Goal: Information Seeking & Learning: Learn about a topic

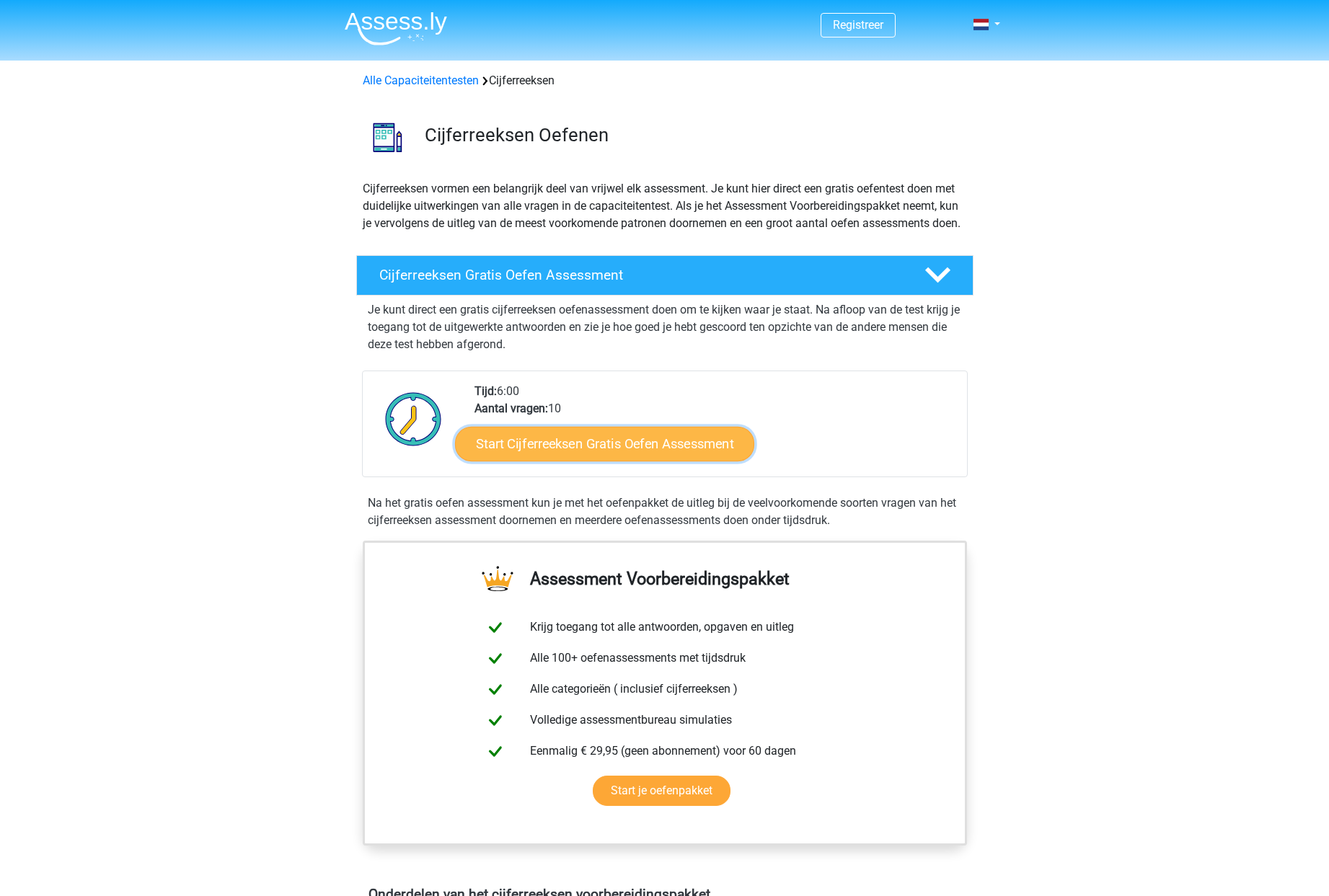
click at [585, 460] on link "Start Cijferreeksen Gratis Oefen Assessment" at bounding box center [605, 444] width 299 height 35
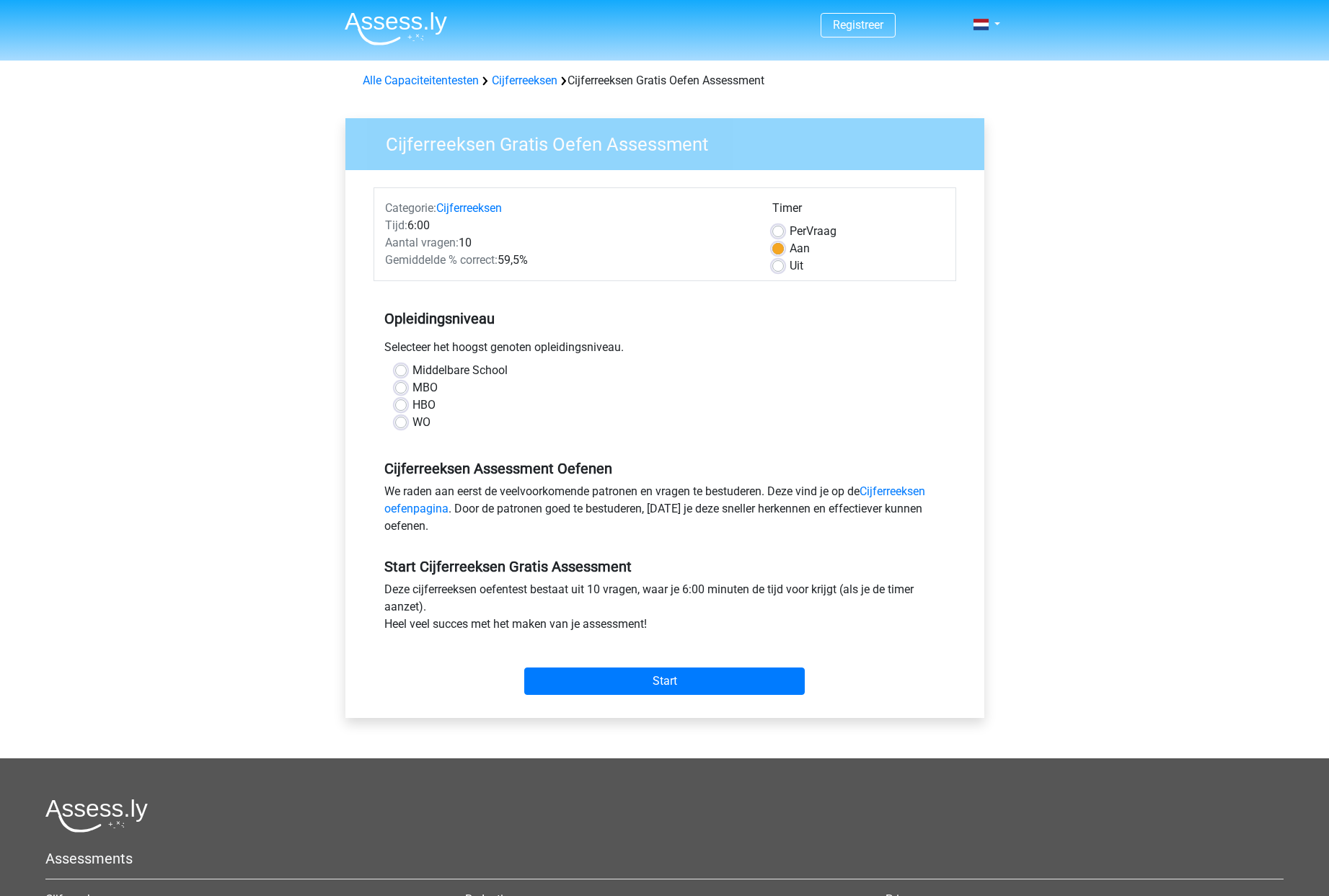
click at [413, 420] on label "WO" at bounding box center [421, 422] width 18 height 17
click at [407, 420] on input "WO" at bounding box center [400, 420] width 11 height 15
radio input "true"
click at [643, 674] on input "Start" at bounding box center [664, 682] width 281 height 28
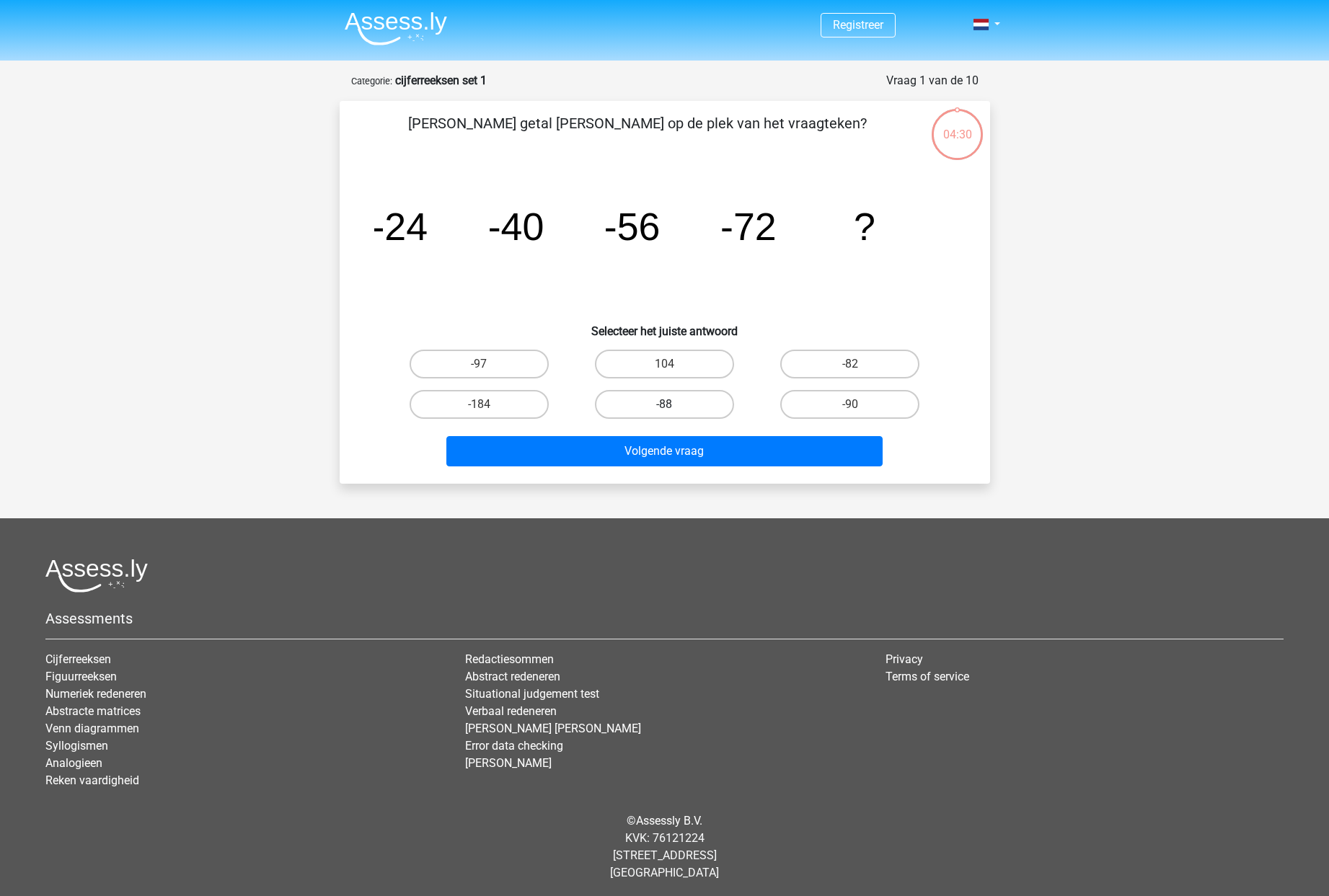
click at [677, 400] on label "-88" at bounding box center [664, 404] width 139 height 29
click at [673, 405] on input "-88" at bounding box center [668, 409] width 10 height 10
radio input "true"
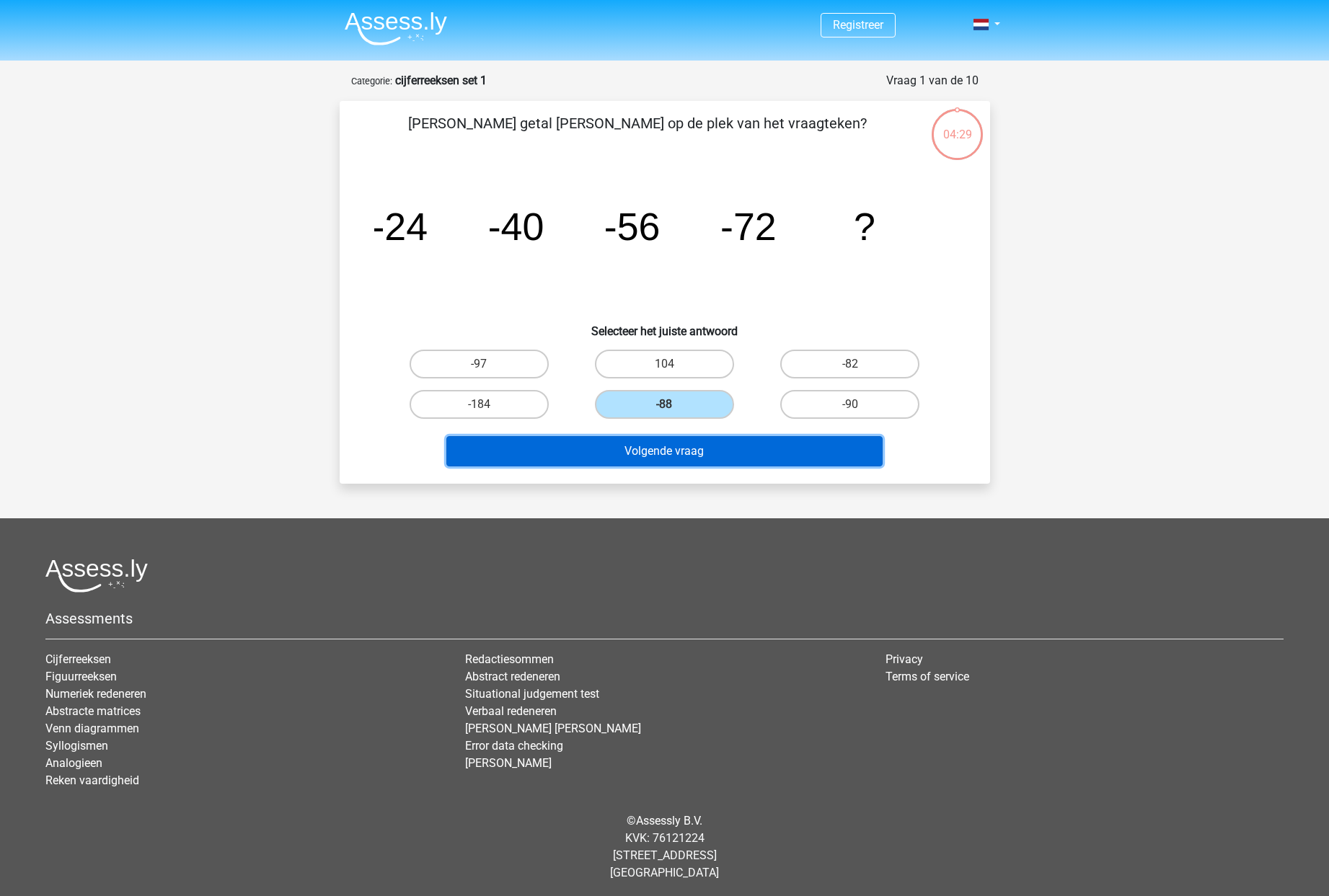
click at [696, 454] on button "Volgende vraag" at bounding box center [664, 451] width 436 height 30
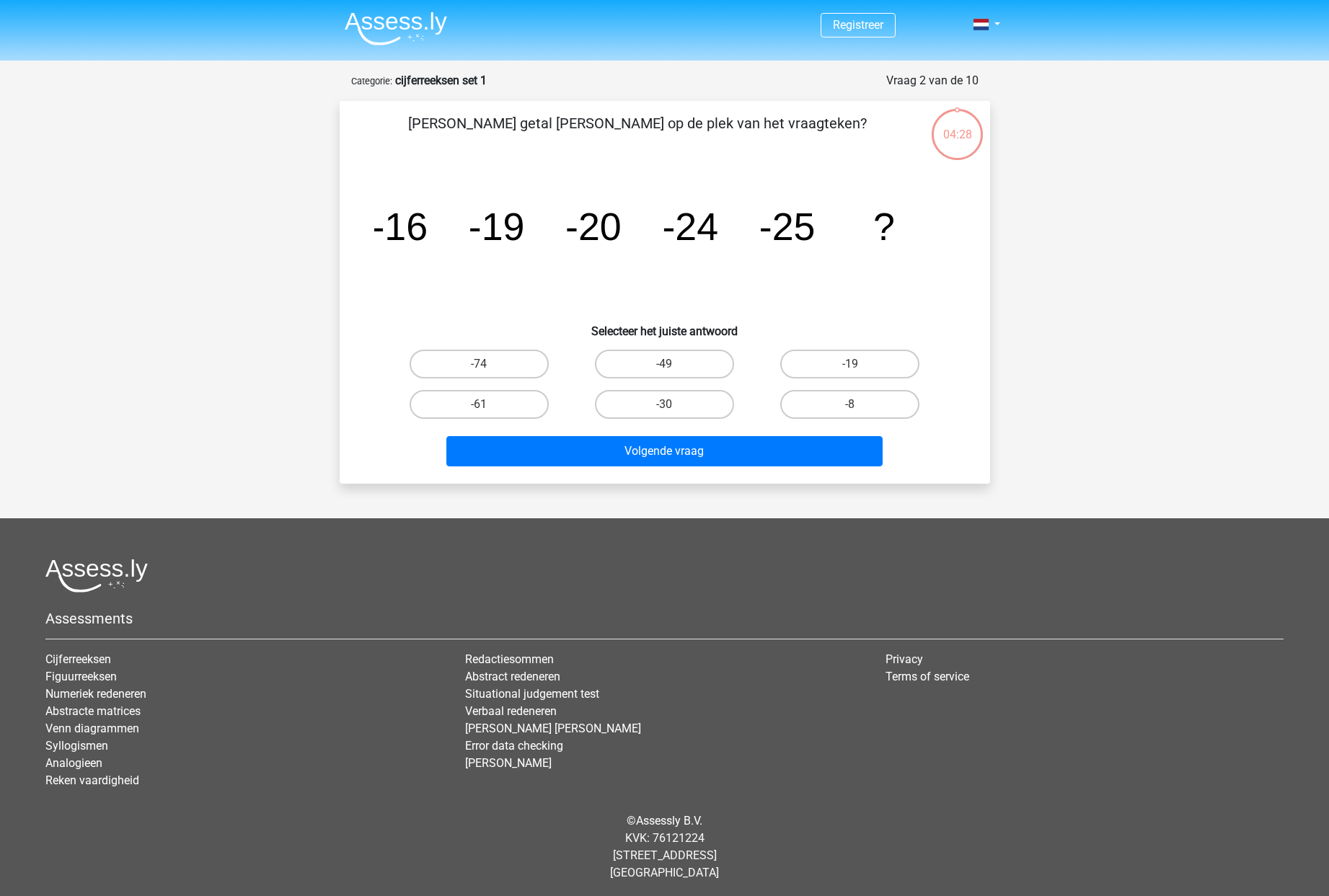
scroll to position [3, 0]
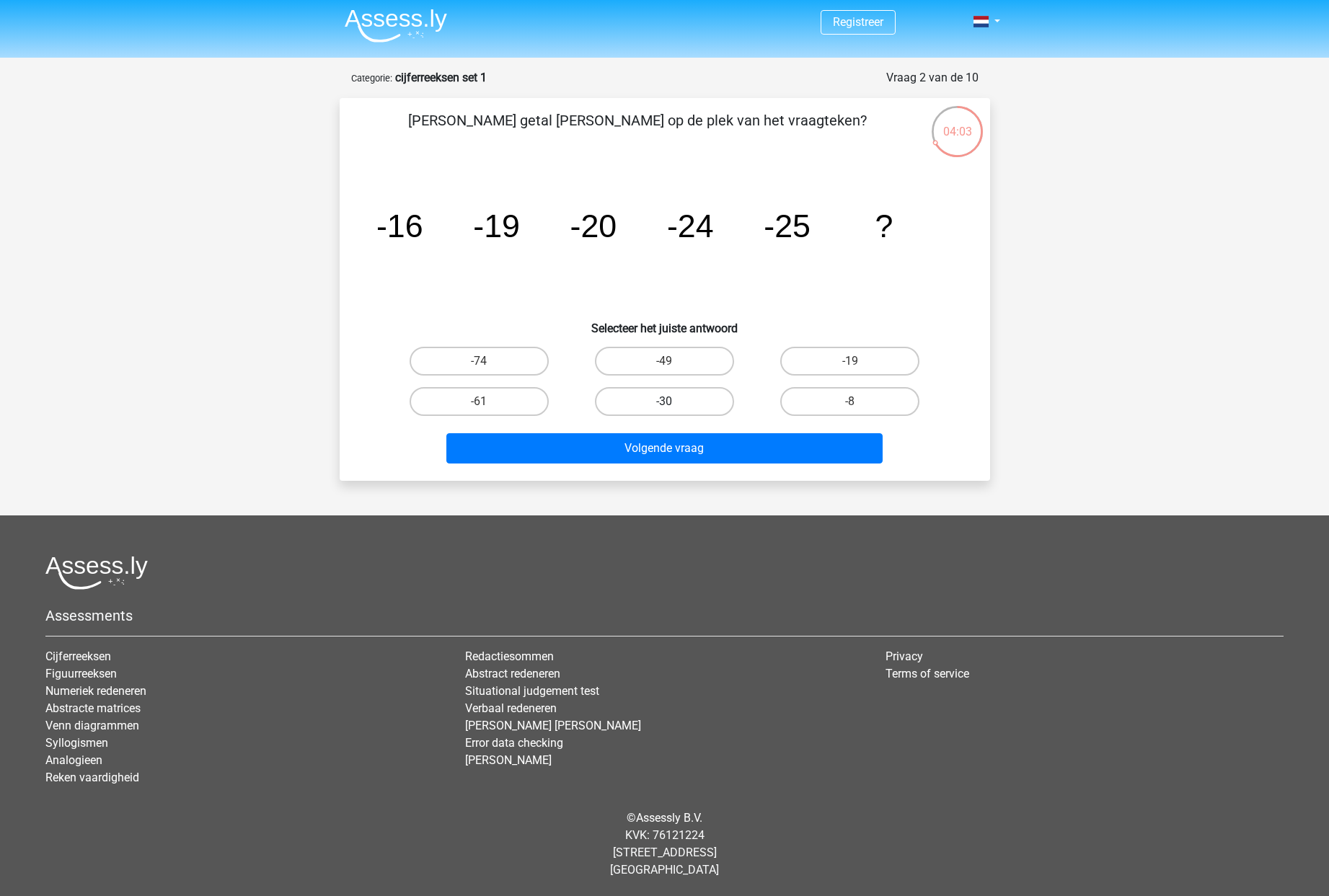
click at [674, 405] on label "-30" at bounding box center [664, 401] width 139 height 29
click at [673, 405] on input "-30" at bounding box center [668, 405] width 10 height 10
radio input "true"
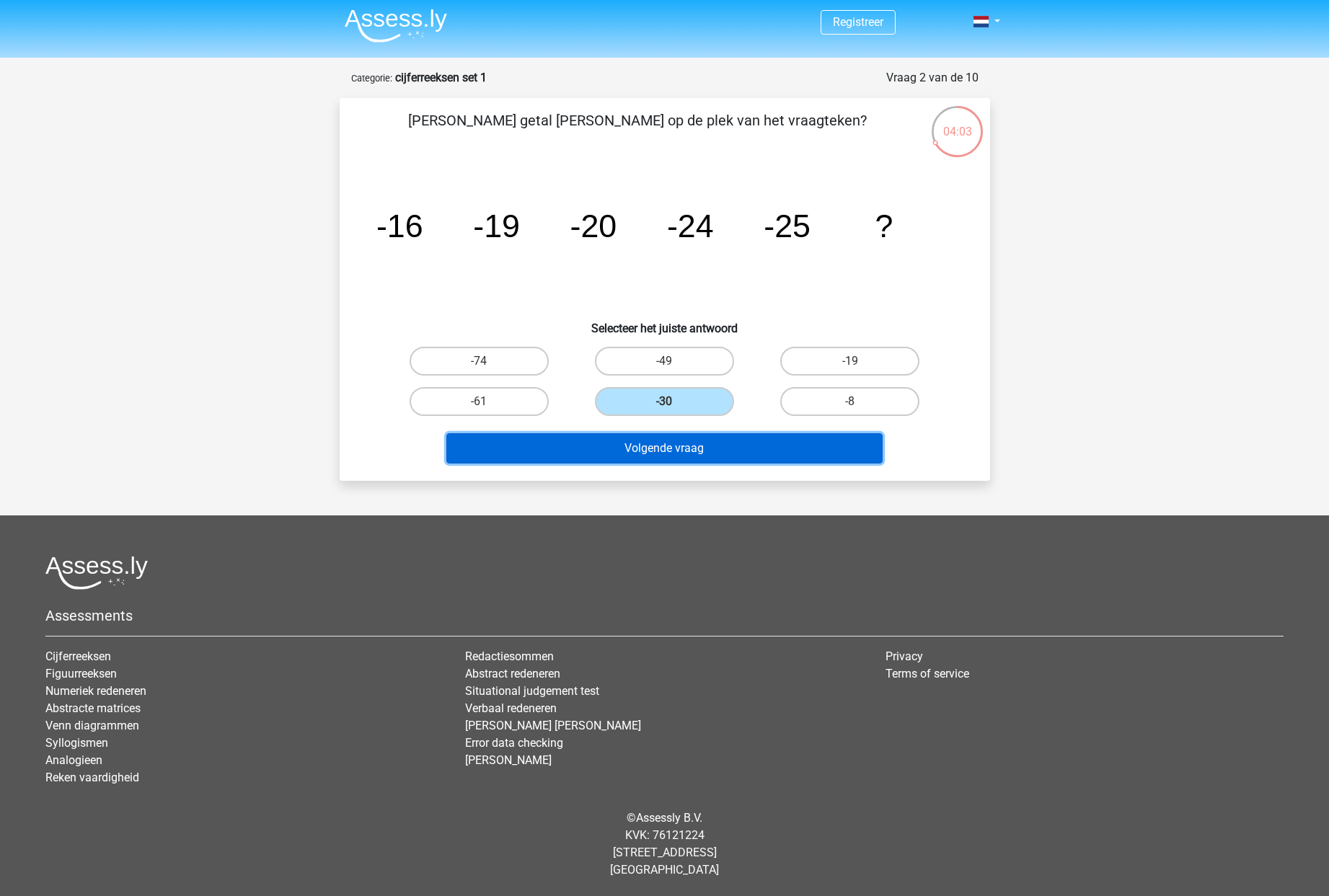
click at [697, 446] on button "Volgende vraag" at bounding box center [664, 448] width 436 height 30
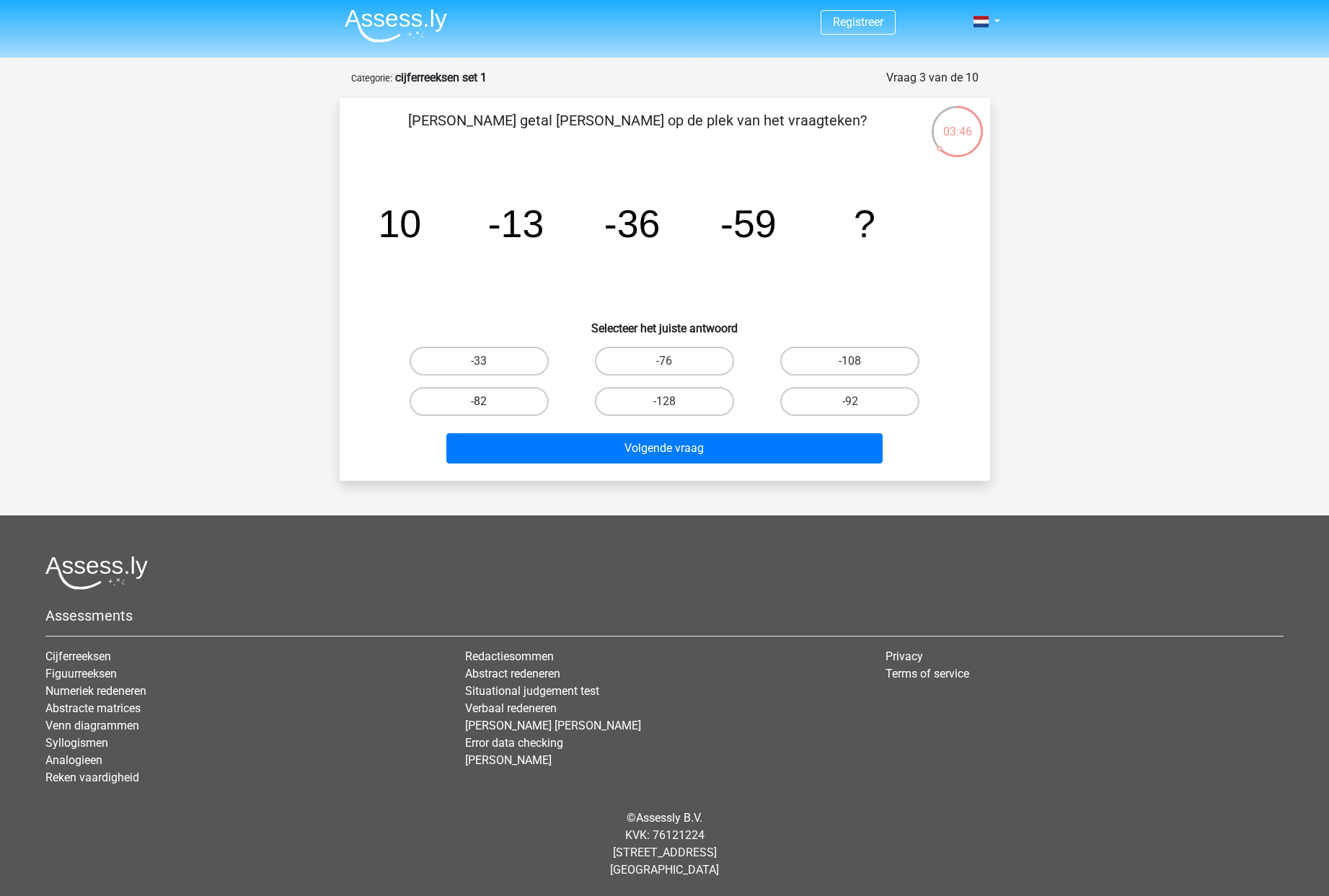
click at [525, 401] on label "-82" at bounding box center [479, 401] width 139 height 29
click at [488, 401] on input "-82" at bounding box center [483, 405] width 10 height 10
radio input "true"
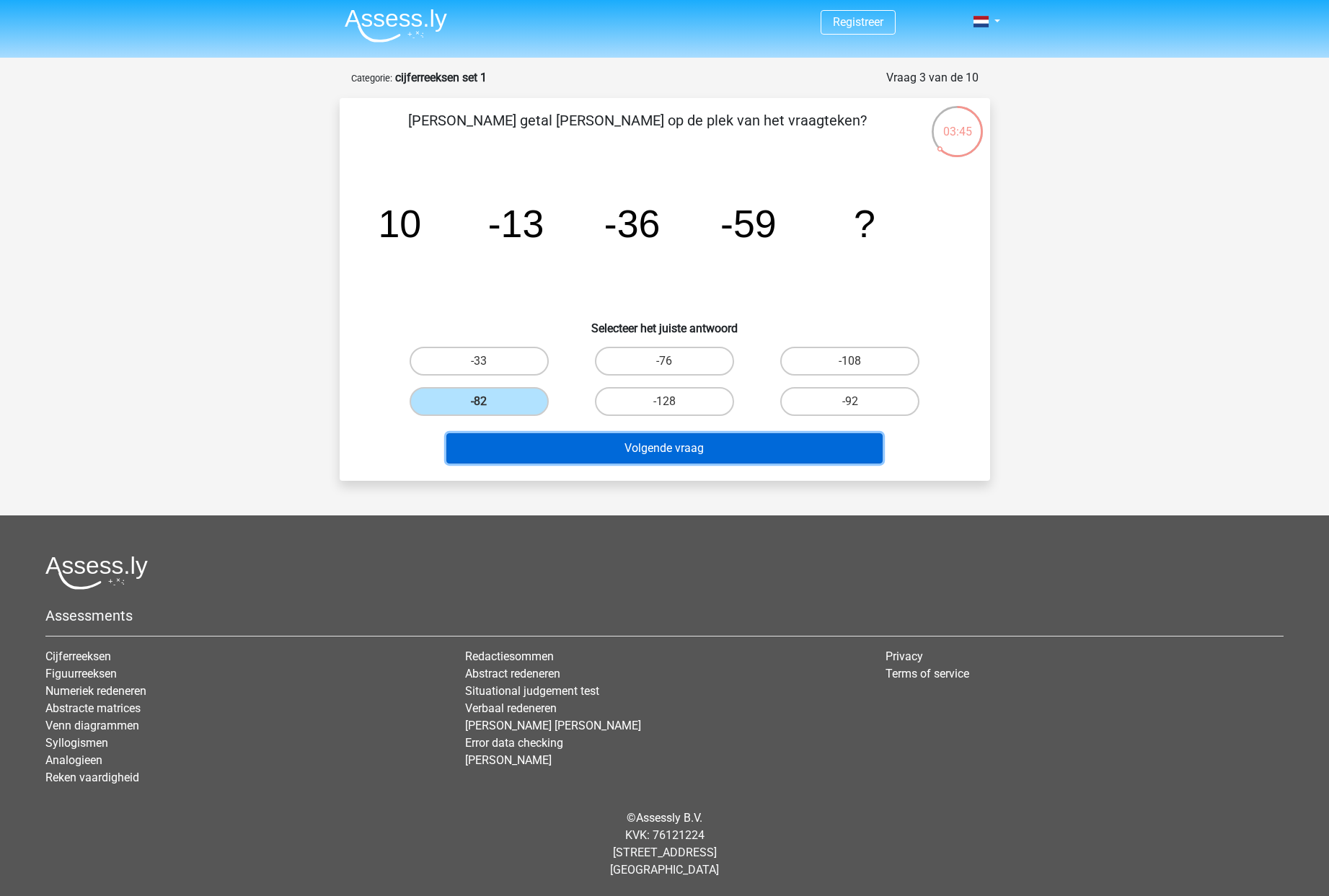
click at [571, 435] on button "Volgende vraag" at bounding box center [664, 448] width 436 height 30
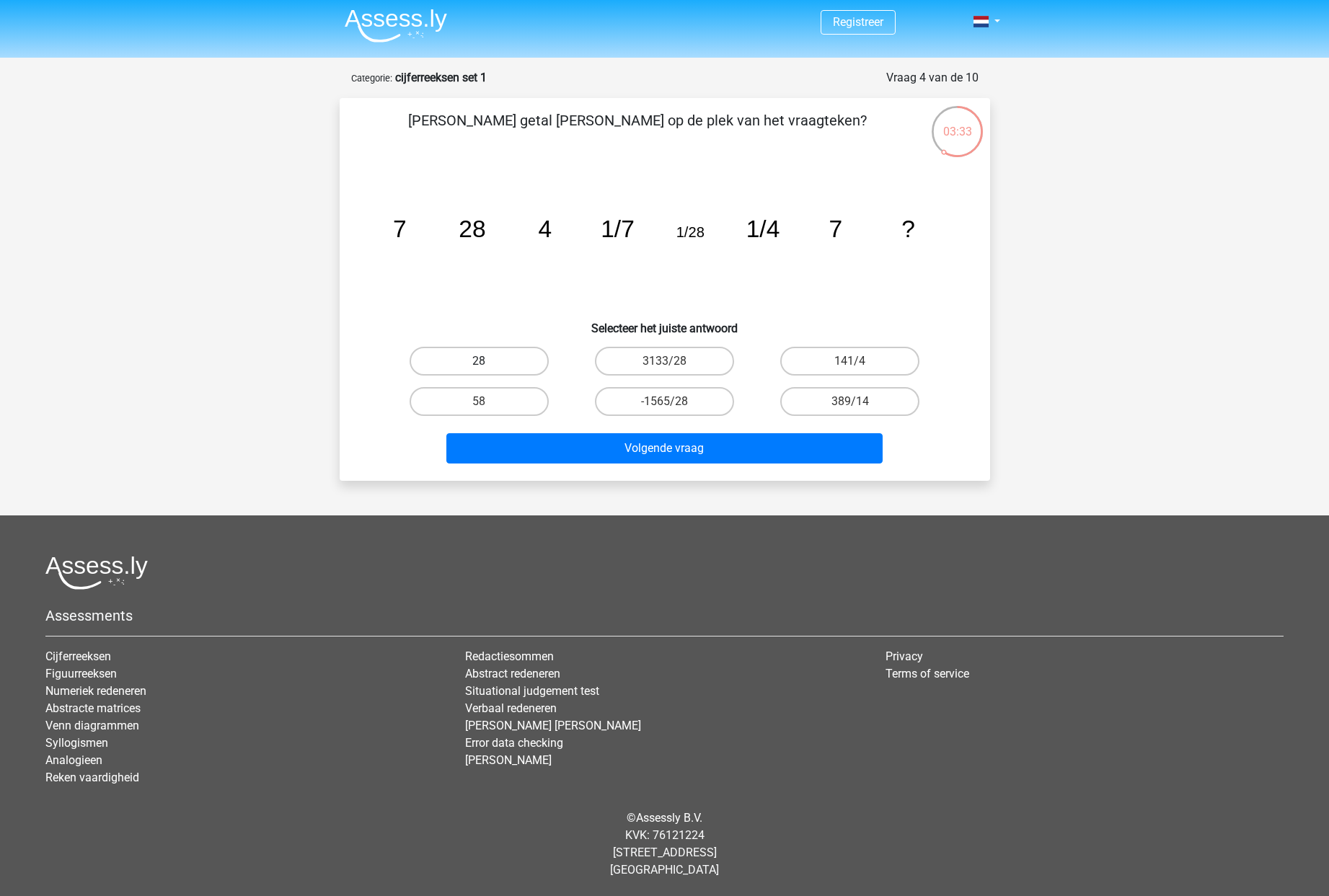
click at [496, 366] on label "28" at bounding box center [479, 360] width 139 height 29
click at [488, 366] on input "28" at bounding box center [483, 366] width 10 height 10
radio input "true"
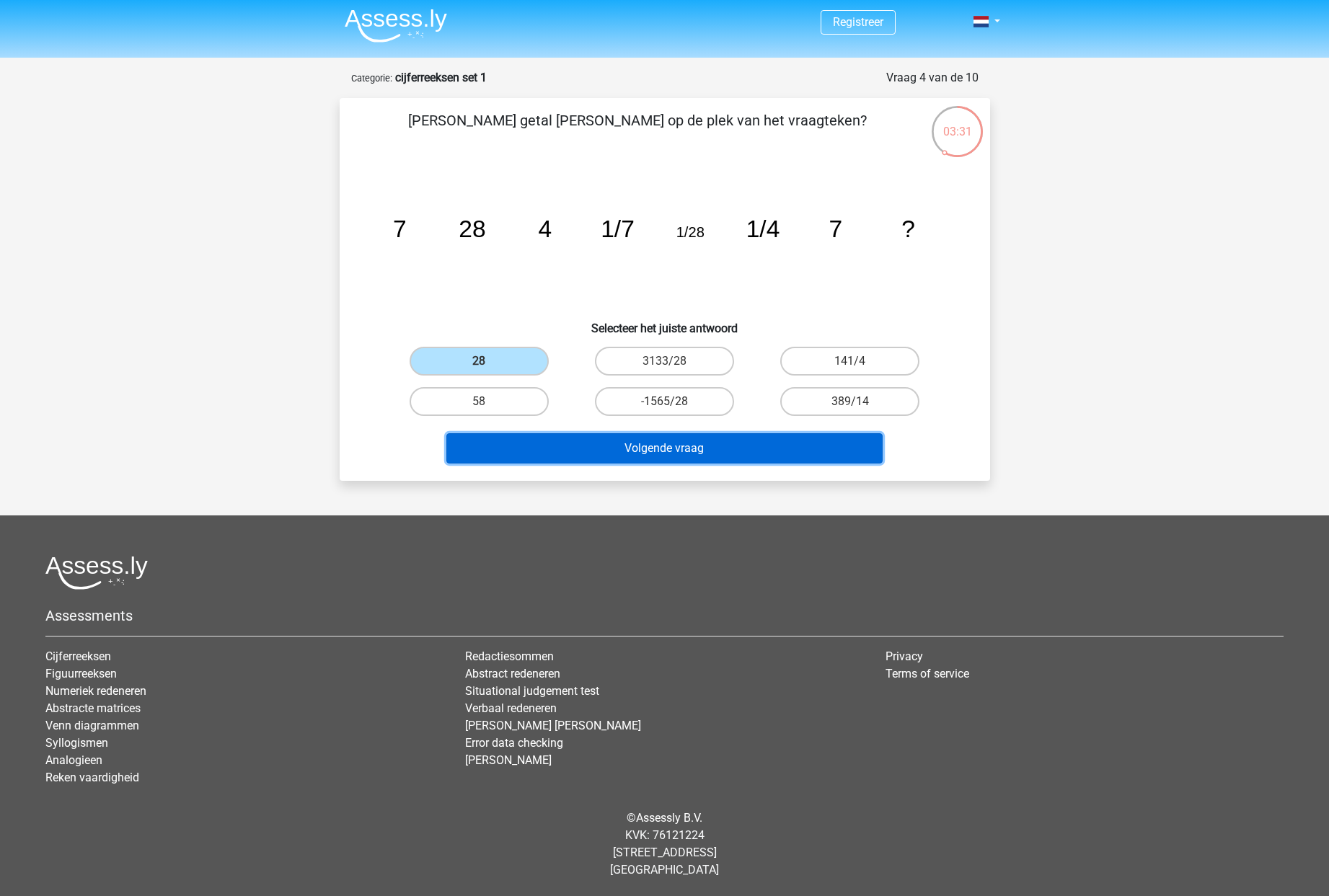
click at [644, 460] on button "Volgende vraag" at bounding box center [664, 448] width 436 height 30
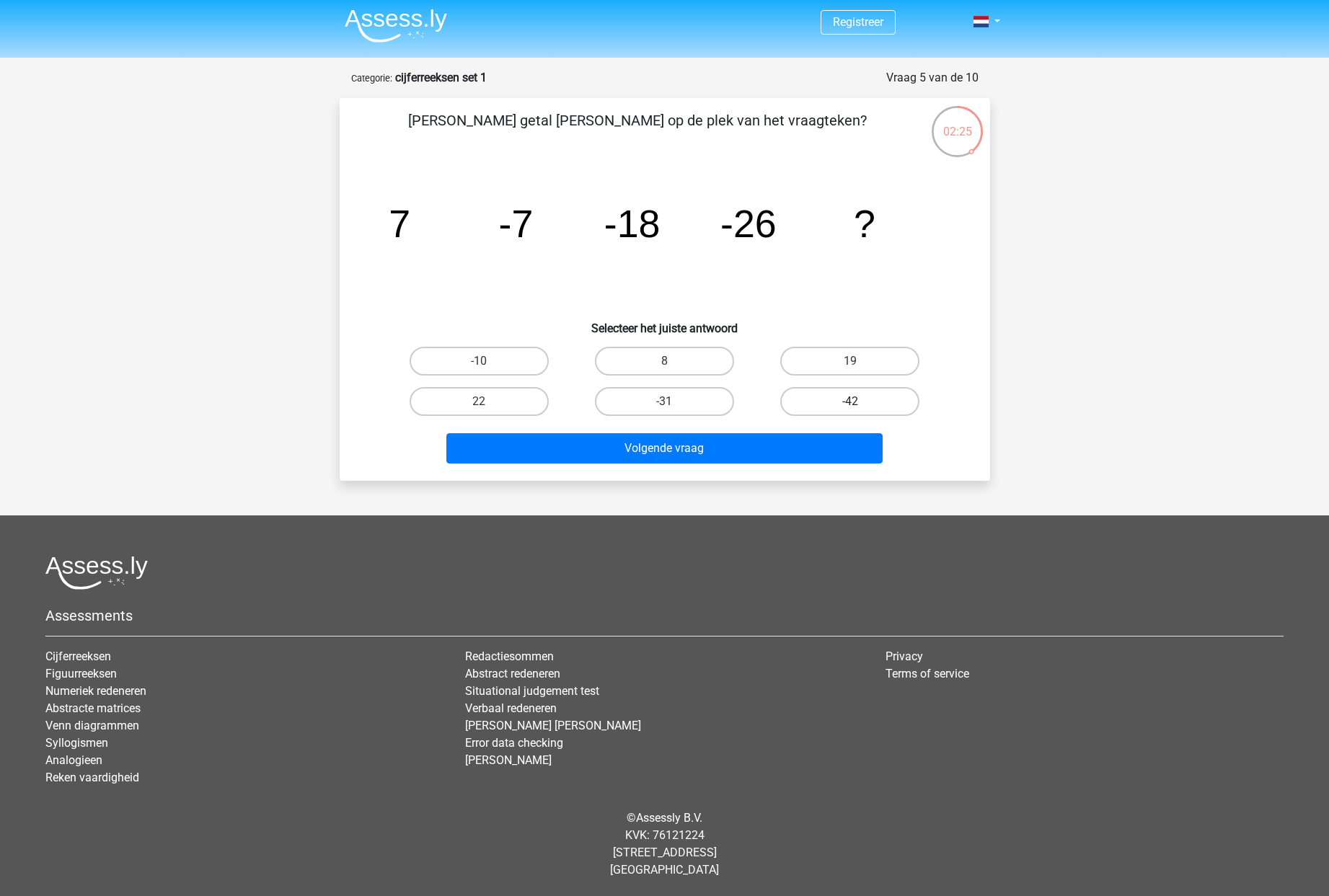
click at [831, 405] on label "-42" at bounding box center [850, 401] width 139 height 29
click at [850, 405] on input "-42" at bounding box center [855, 405] width 10 height 10
radio input "true"
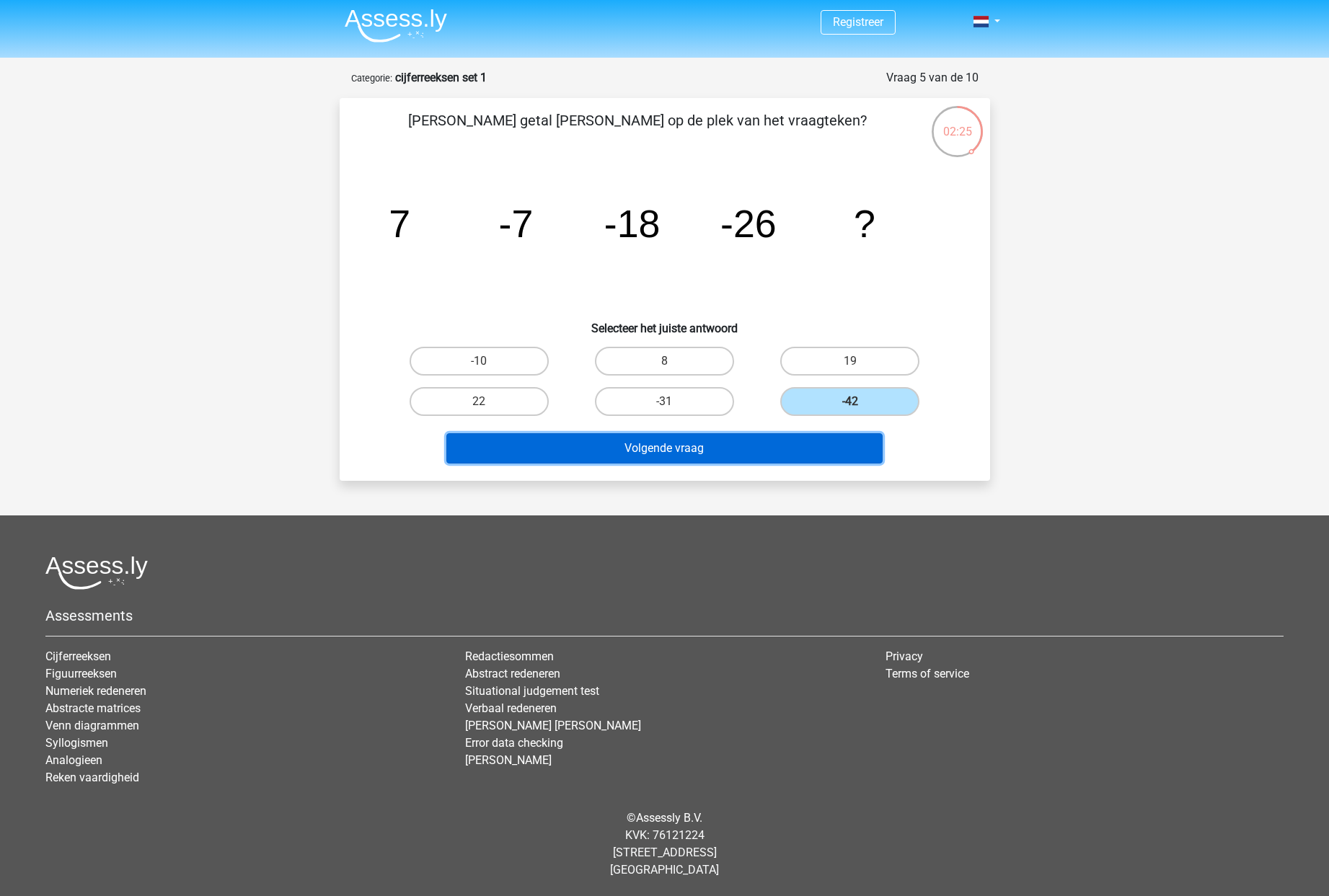
click at [797, 446] on button "Volgende vraag" at bounding box center [664, 448] width 436 height 30
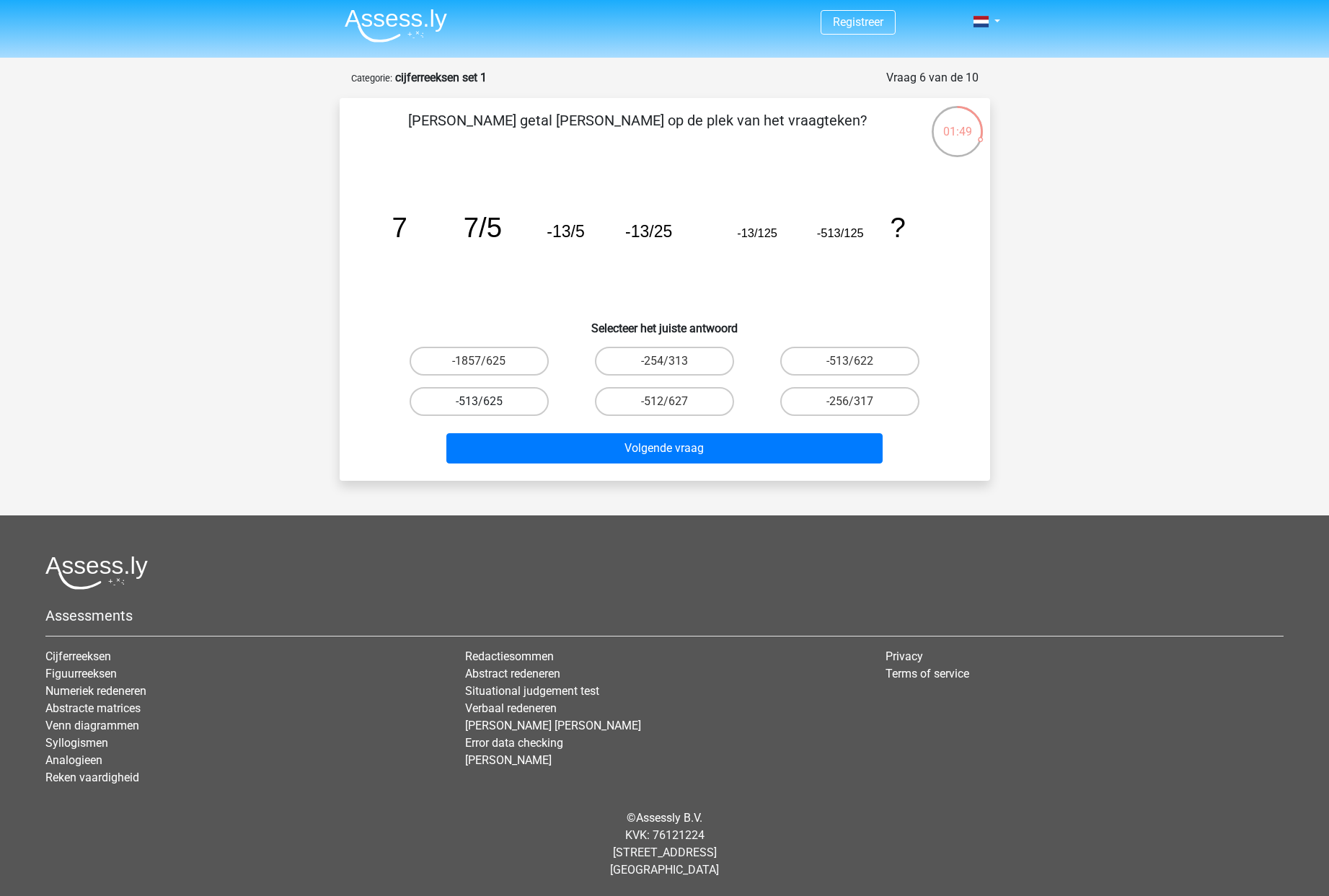
click at [515, 400] on label "-513/625" at bounding box center [479, 401] width 139 height 29
click at [488, 401] on input "-513/625" at bounding box center [483, 405] width 10 height 10
radio input "true"
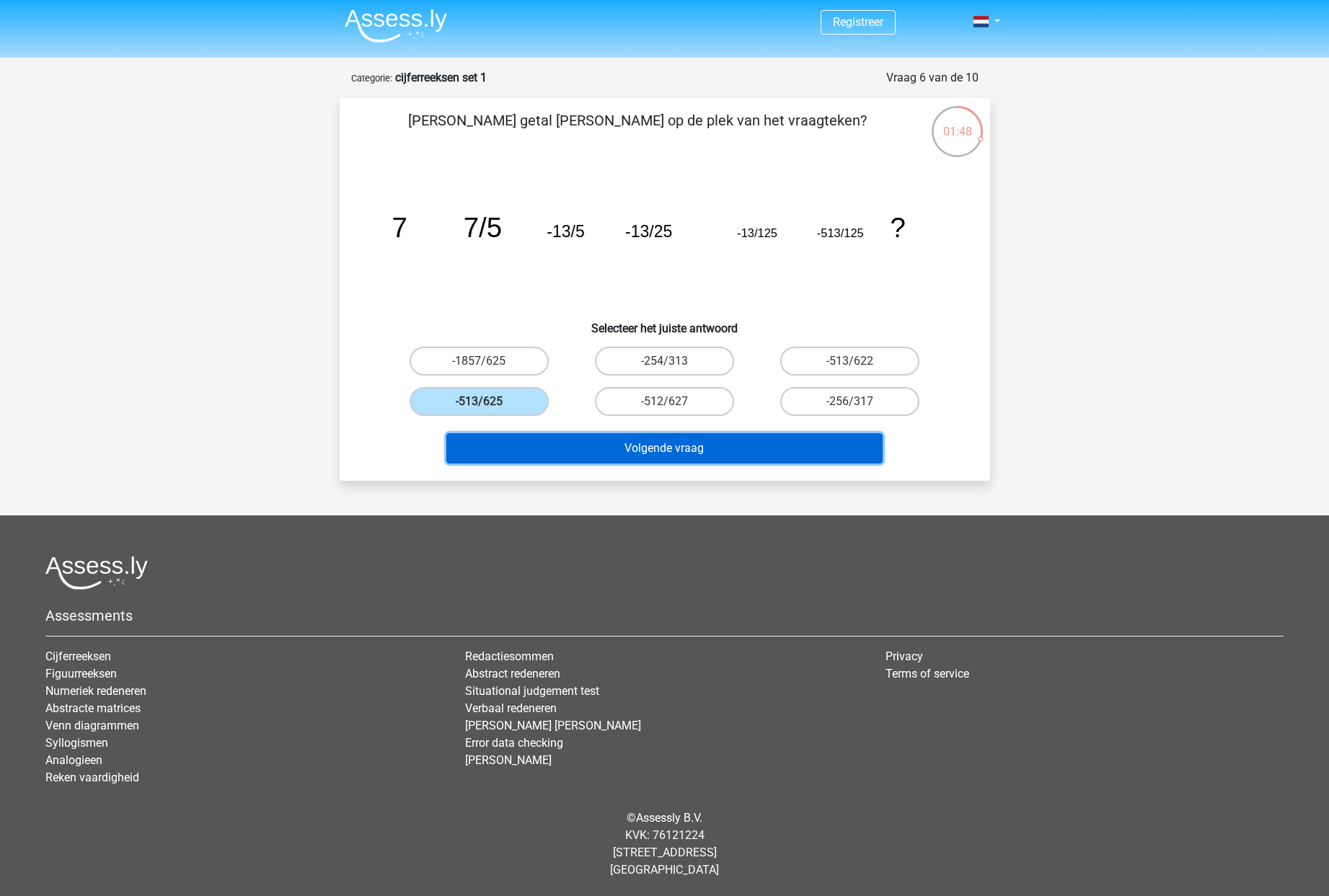
click at [583, 451] on button "Volgende vraag" at bounding box center [664, 448] width 436 height 30
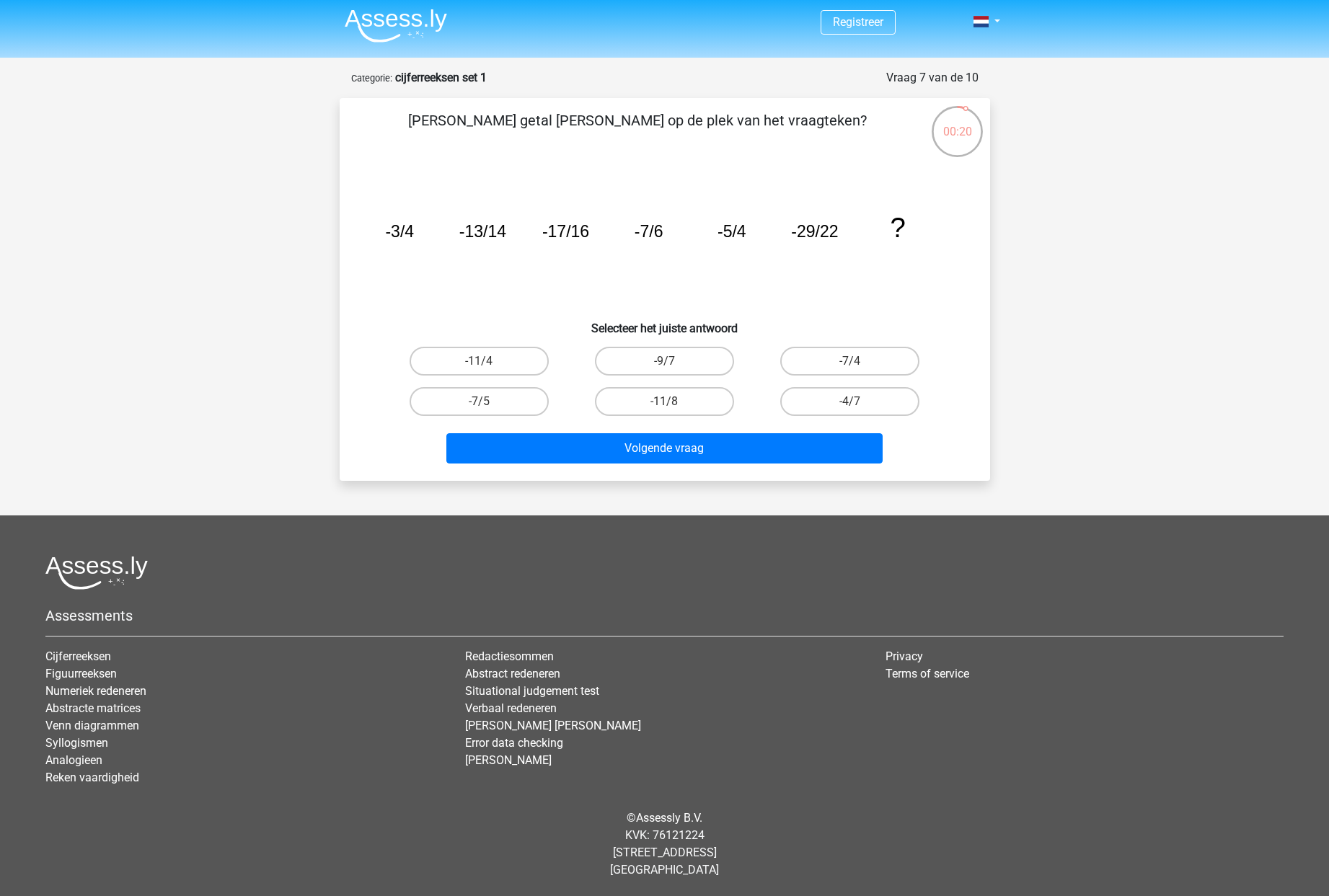
click at [672, 402] on input "-11/8" at bounding box center [668, 405] width 10 height 10
radio input "true"
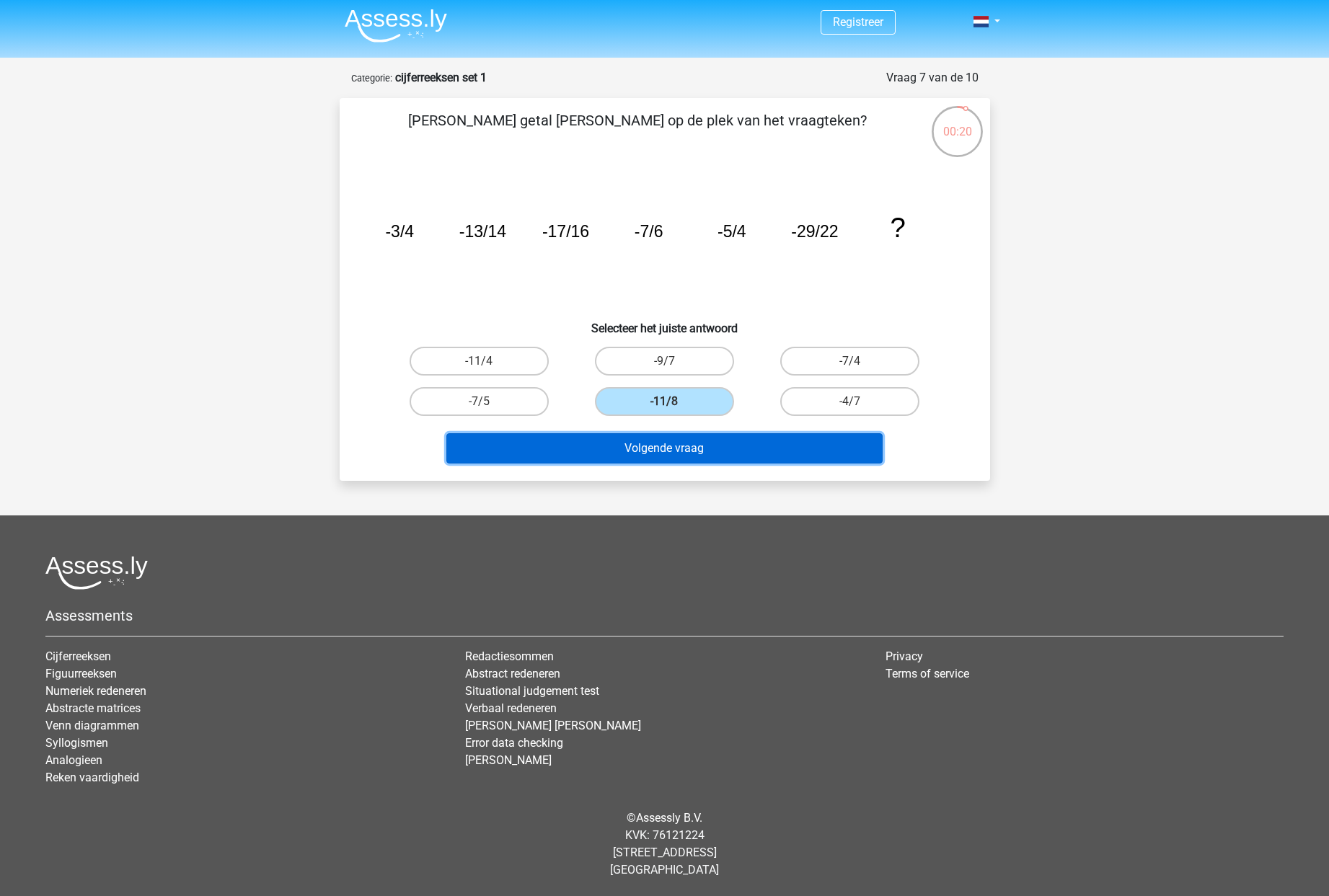
click at [672, 458] on button "Volgende vraag" at bounding box center [664, 448] width 436 height 30
click at [672, 451] on button "Volgende vraag" at bounding box center [664, 448] width 436 height 30
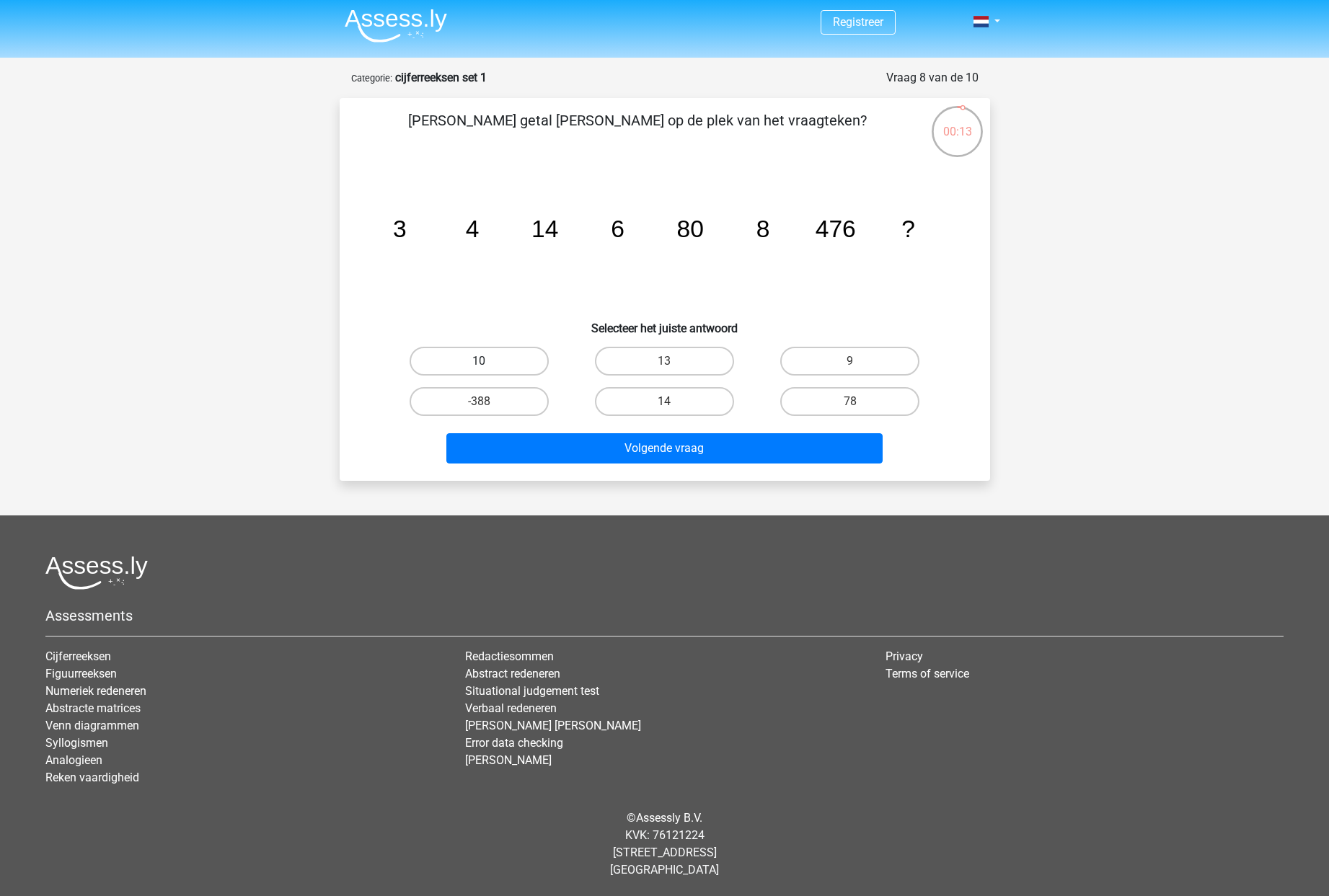
click at [516, 363] on label "10" at bounding box center [479, 360] width 139 height 29
click at [488, 363] on input "10" at bounding box center [483, 366] width 10 height 10
radio input "true"
click at [682, 368] on label "13" at bounding box center [664, 360] width 139 height 29
click at [673, 368] on input "13" at bounding box center [668, 366] width 10 height 10
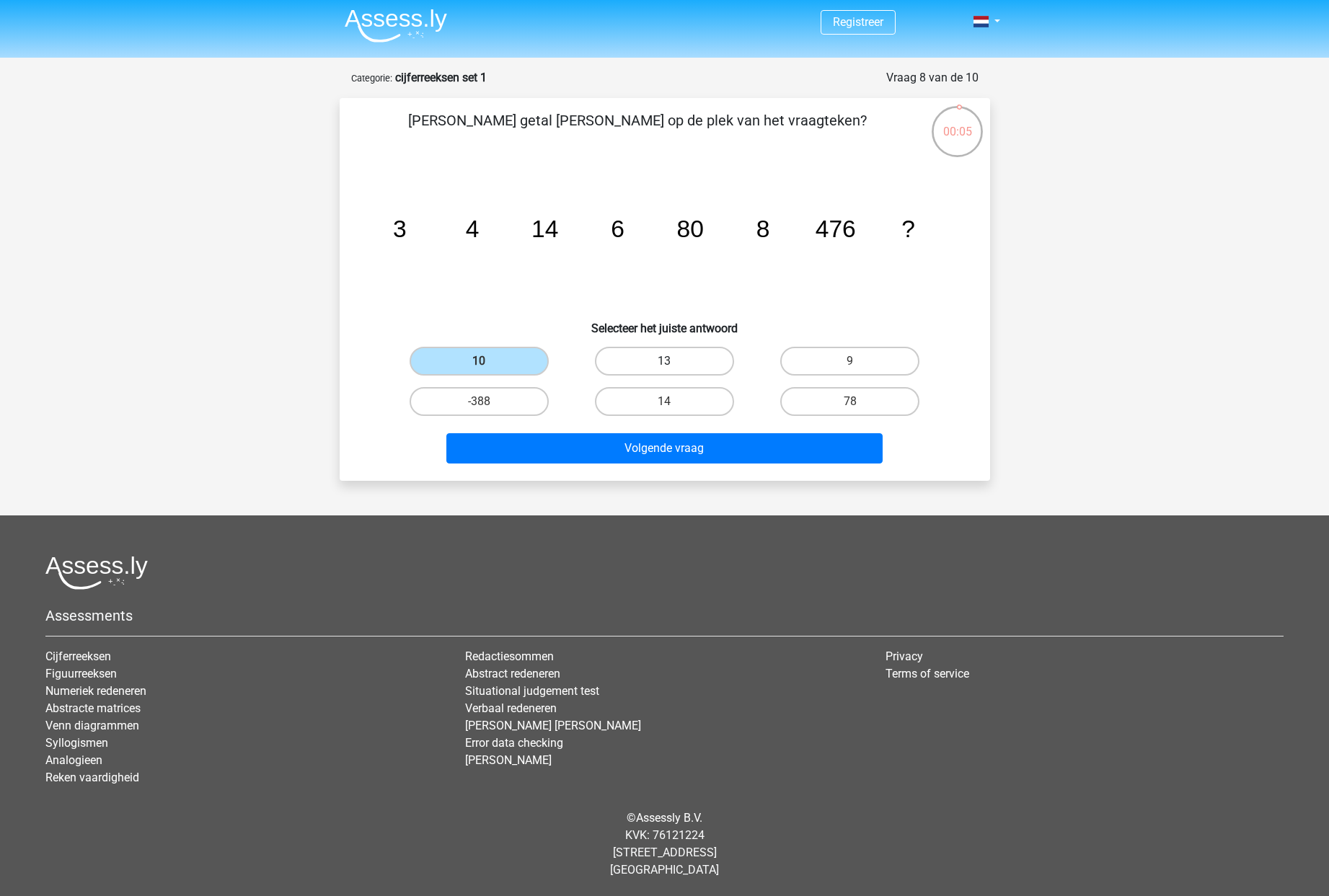
radio input "true"
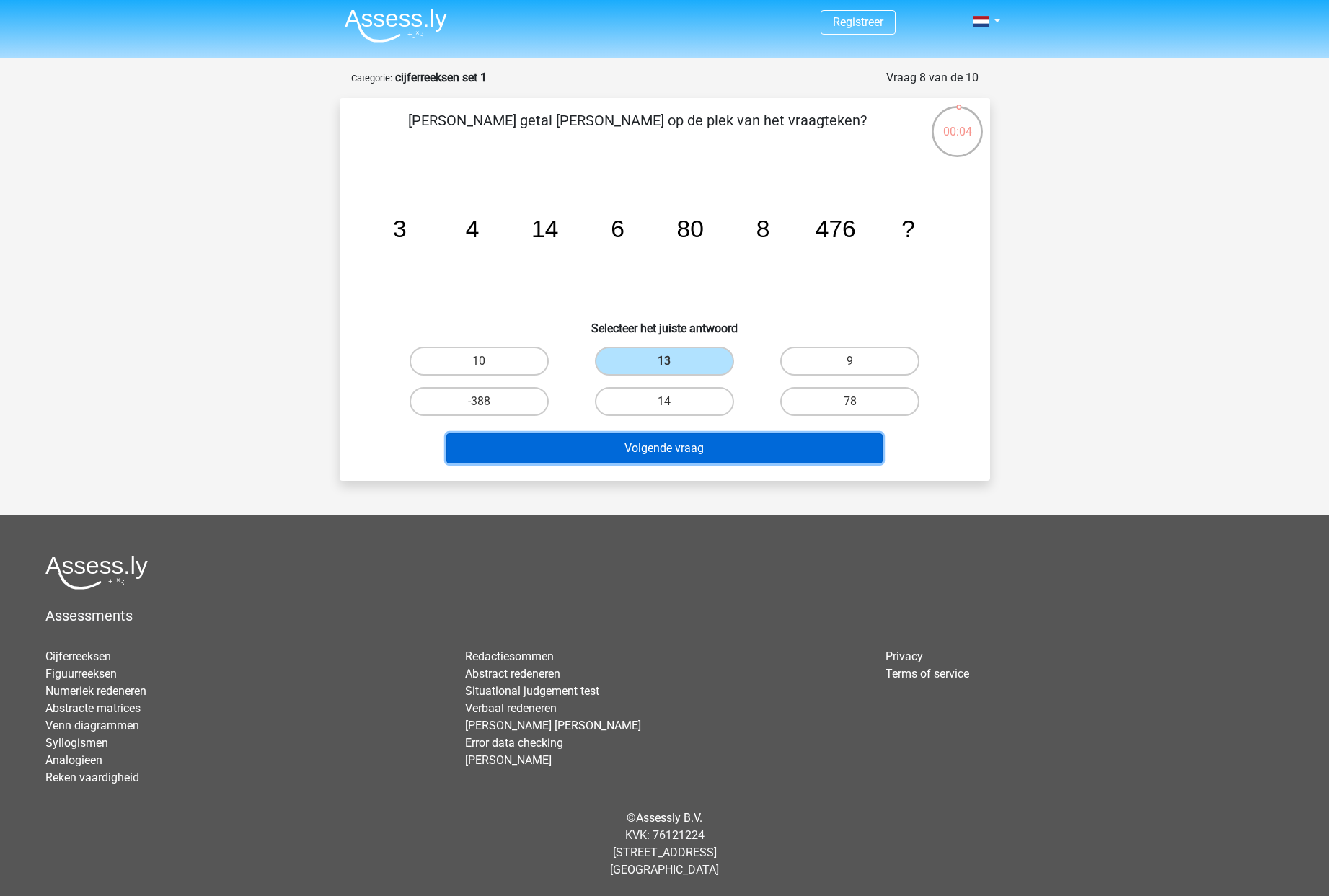
click at [700, 449] on button "Volgende vraag" at bounding box center [664, 448] width 436 height 30
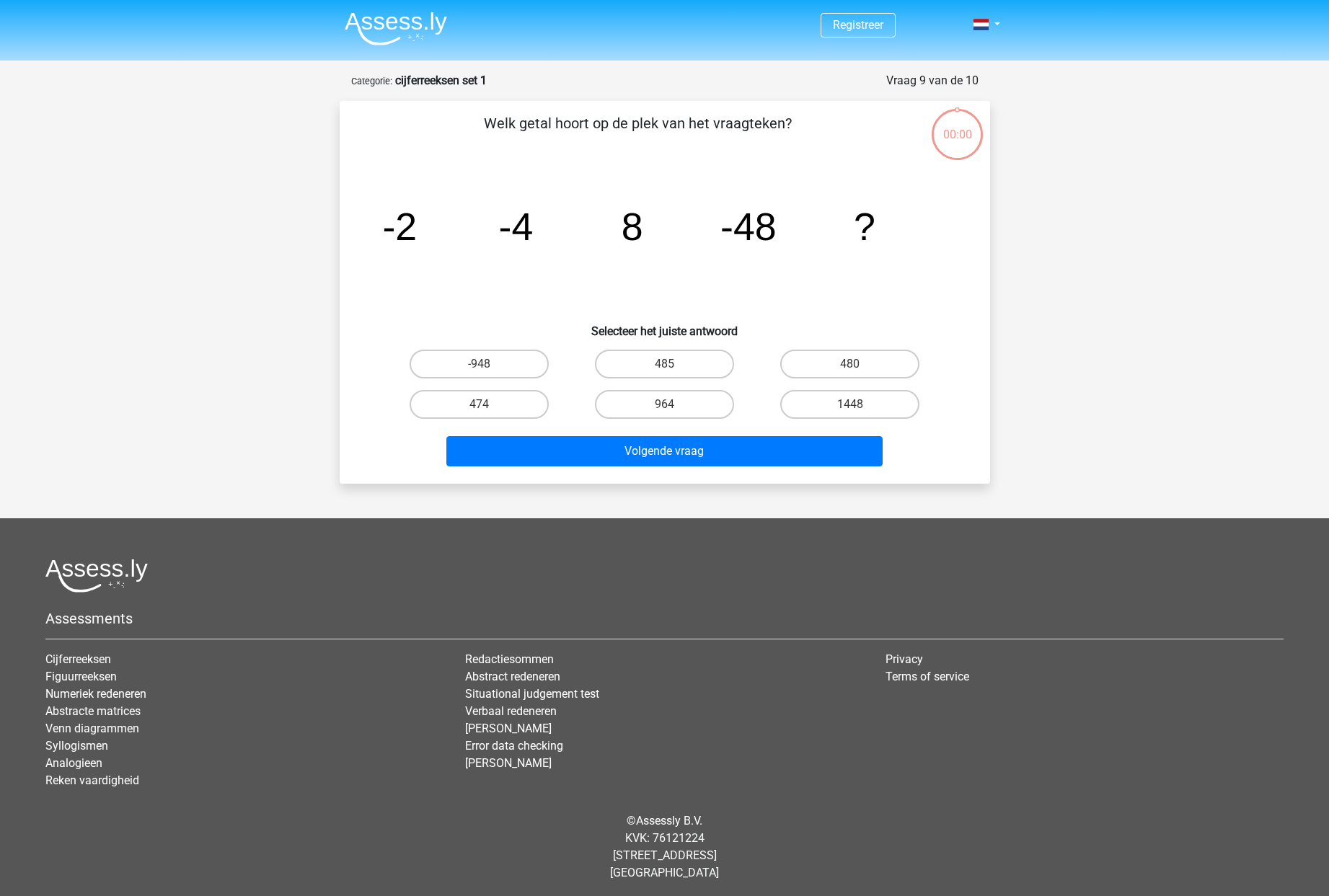
scroll to position [3, 0]
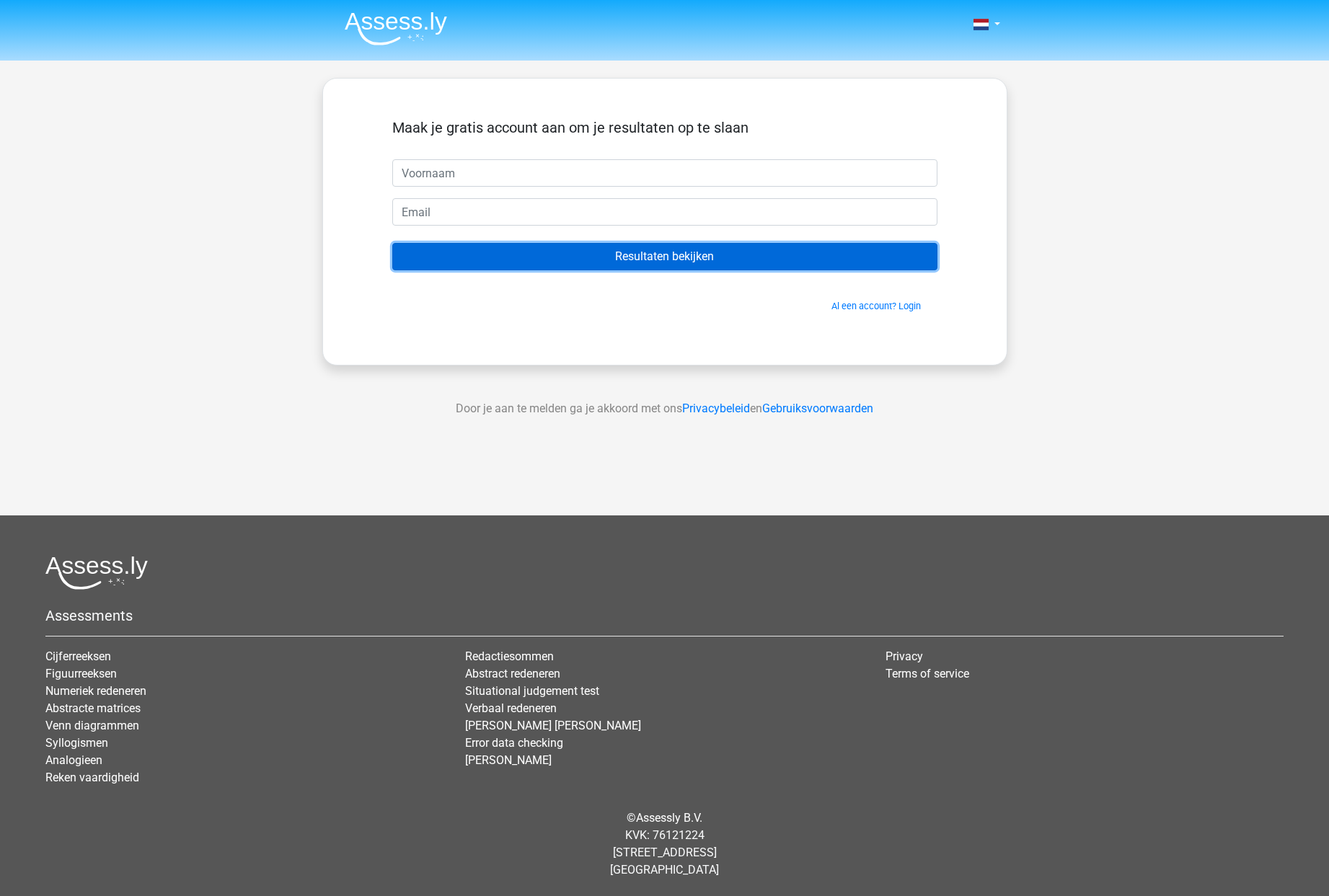
click at [735, 261] on input "Resultaten bekijken" at bounding box center [665, 257] width 545 height 28
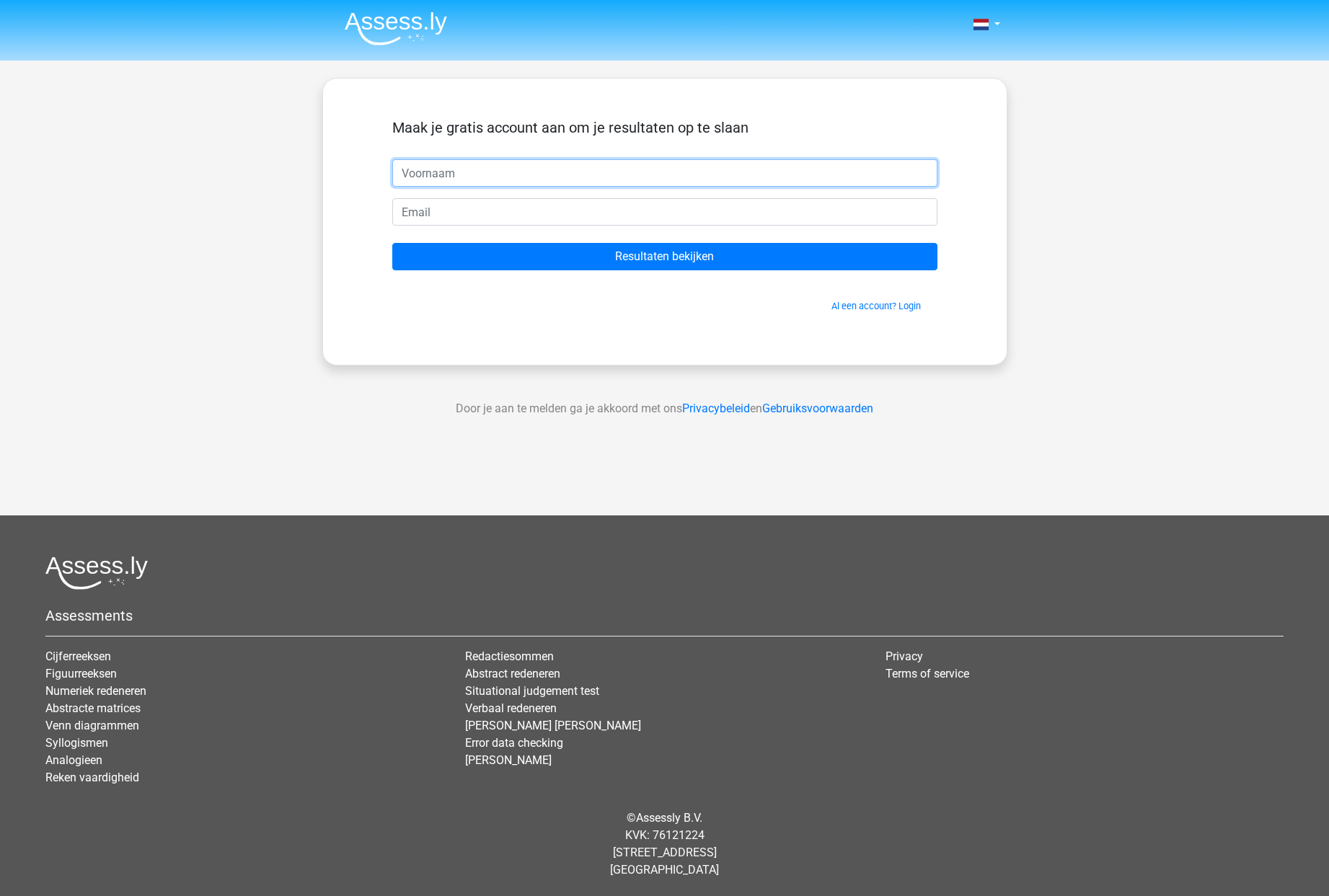
click at [645, 176] on input "text" at bounding box center [665, 173] width 545 height 28
type input "kuijt"
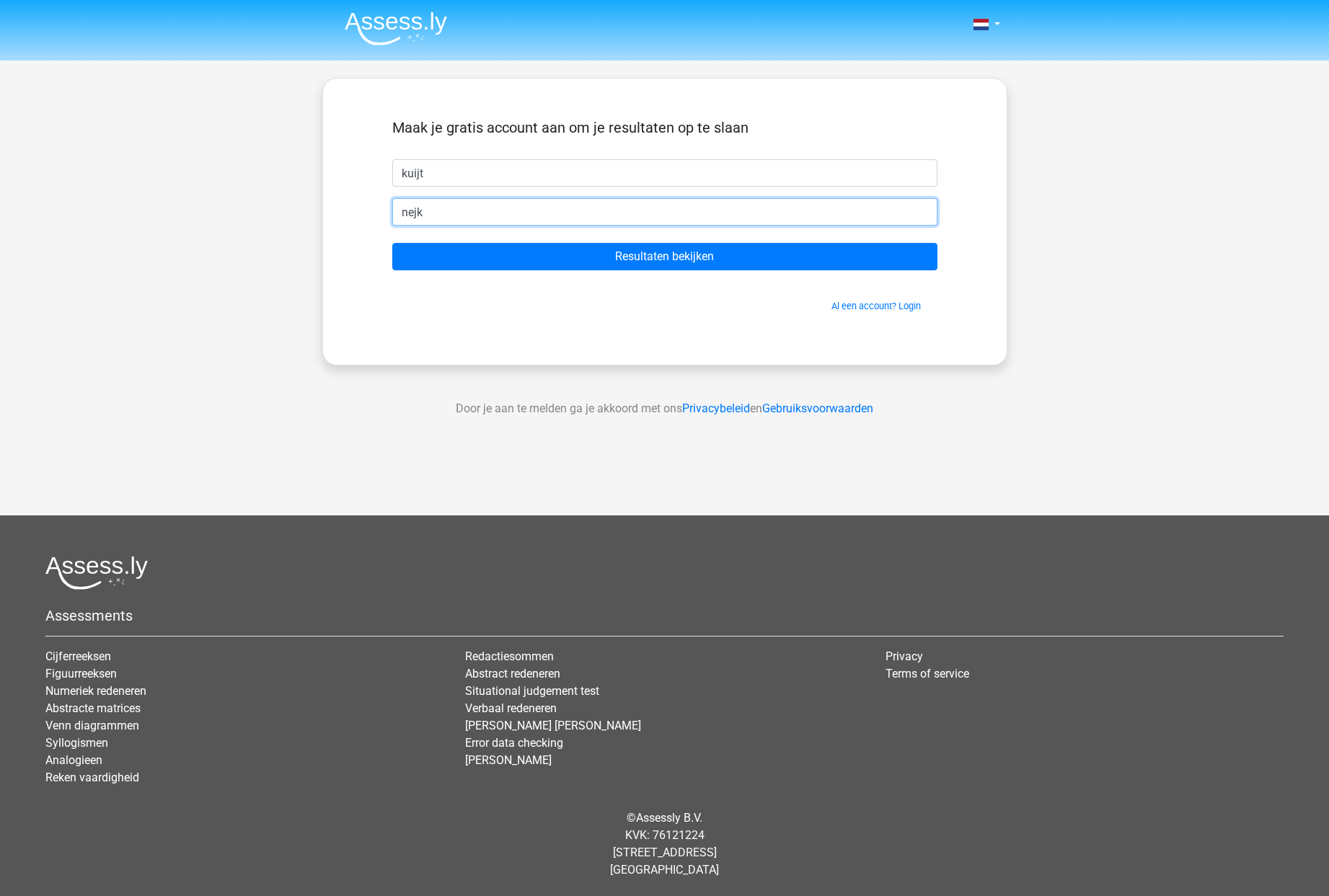
click at [463, 214] on input "nejk" at bounding box center [665, 212] width 545 height 28
type input "[EMAIL_ADDRESS][DOMAIN_NAME]"
click at [393, 243] on input "Resultaten bekijken" at bounding box center [665, 257] width 545 height 28
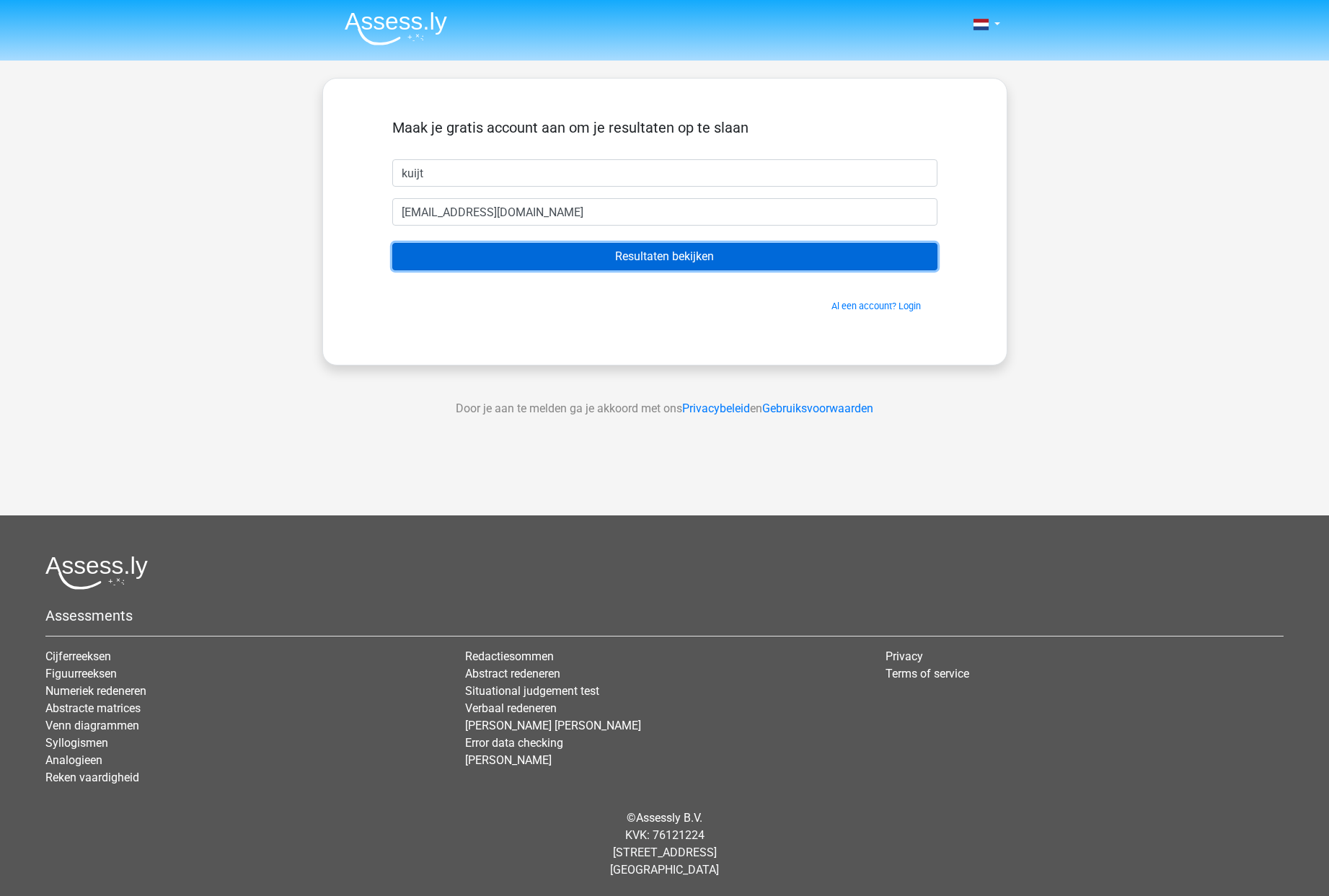
click at [570, 258] on input "Resultaten bekijken" at bounding box center [665, 257] width 545 height 28
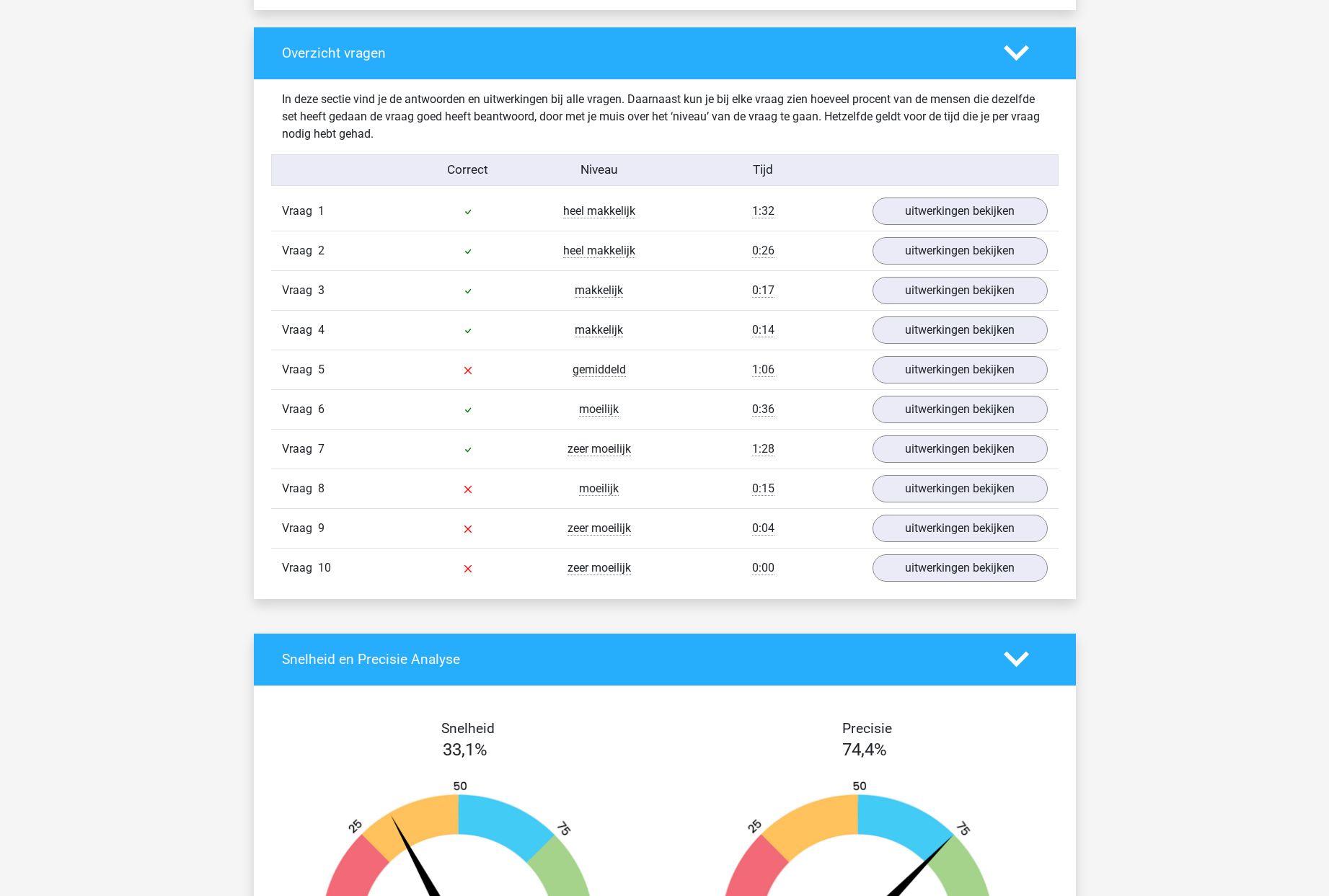
scroll to position [1065, 0]
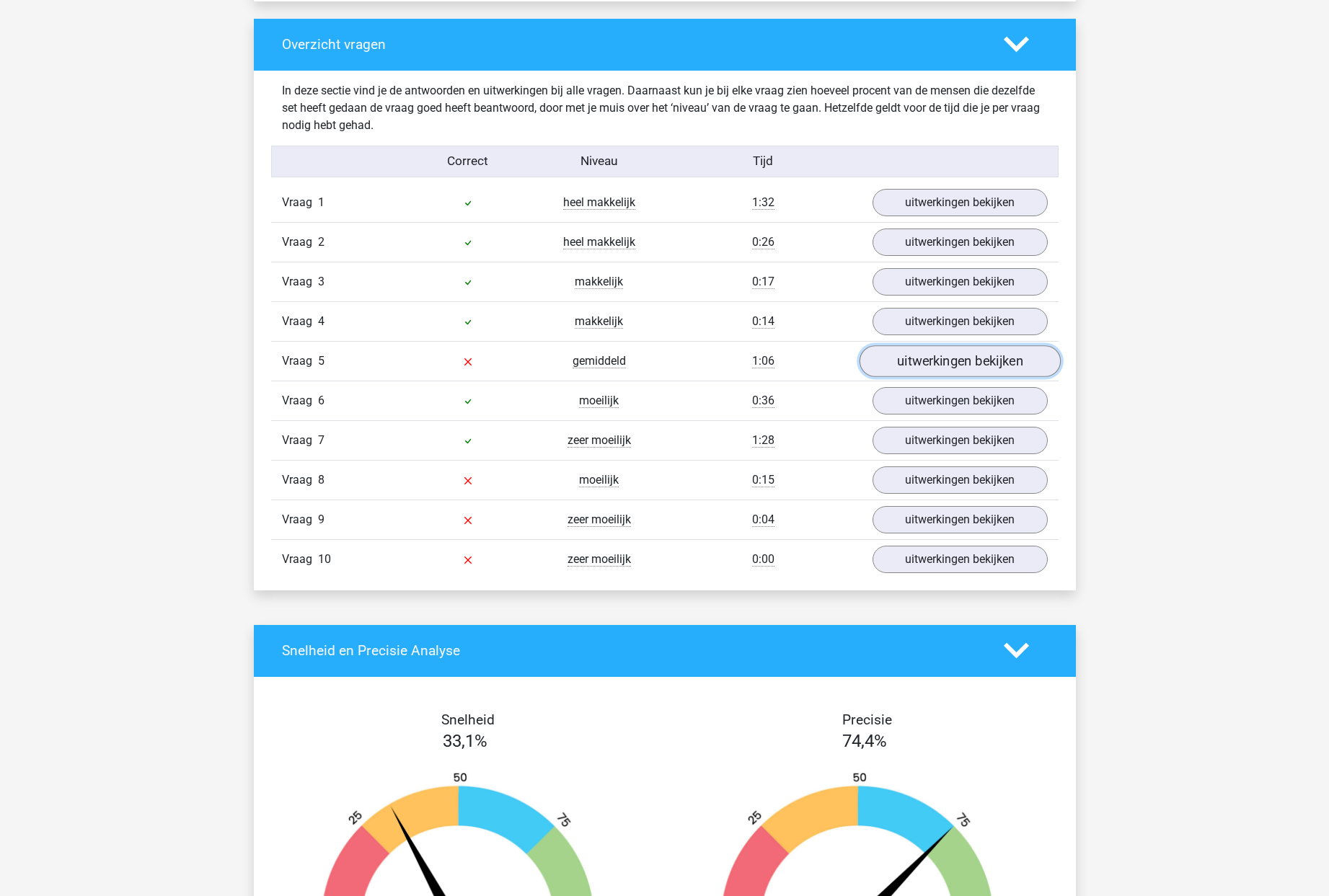
click at [950, 359] on link "uitwerkingen bekijken" at bounding box center [960, 361] width 202 height 32
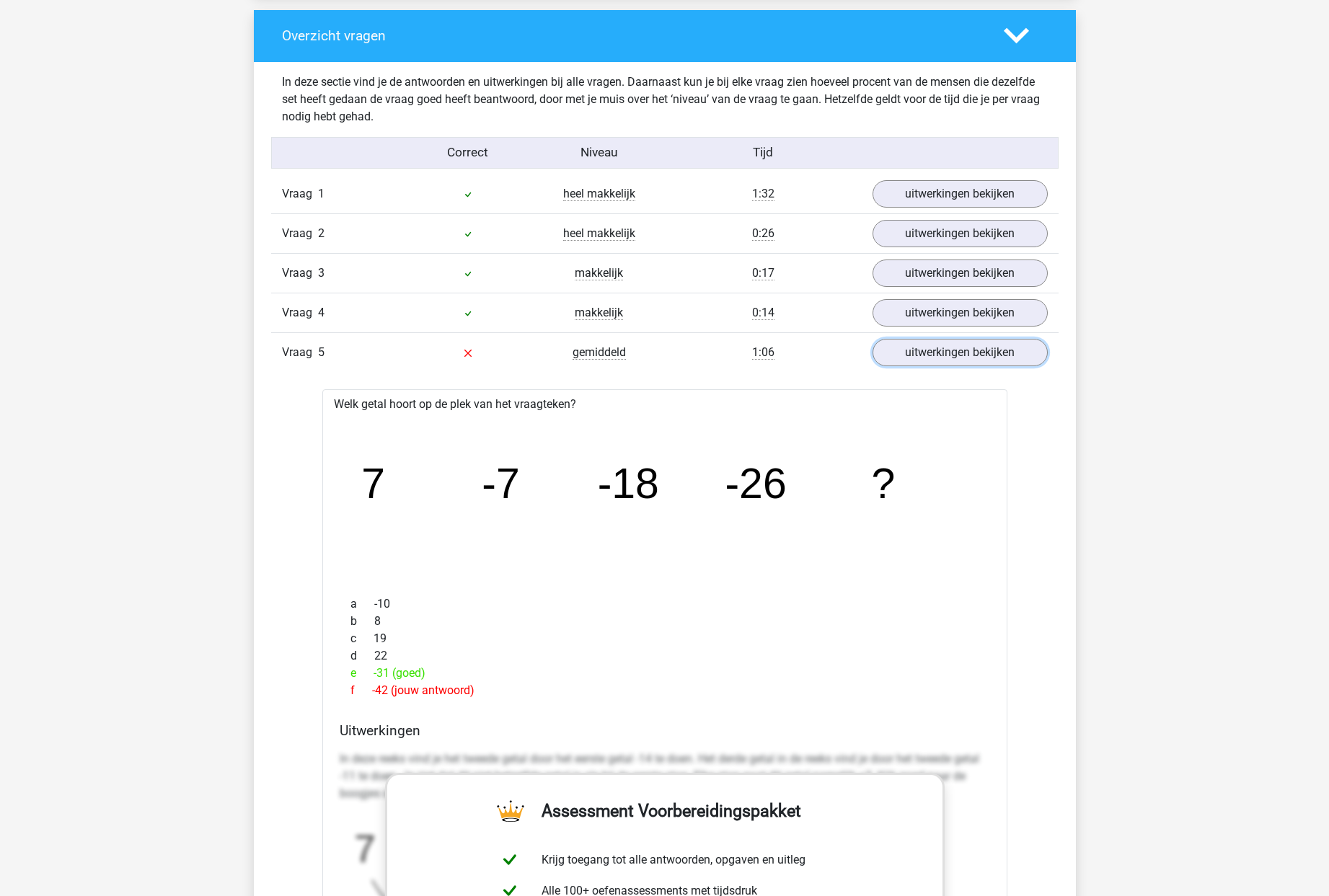
scroll to position [992, 0]
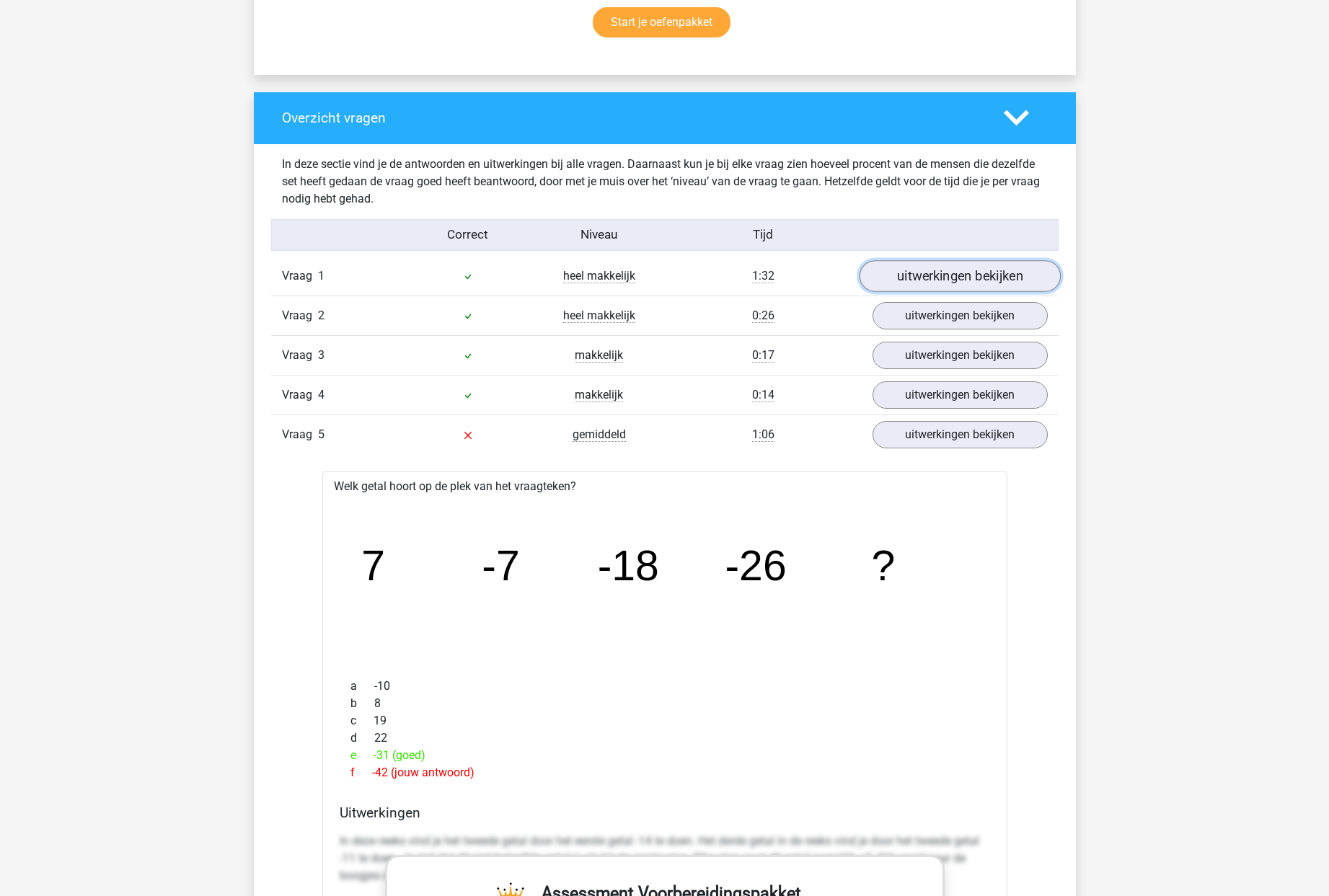
click at [903, 273] on link "uitwerkingen bekijken" at bounding box center [960, 276] width 202 height 32
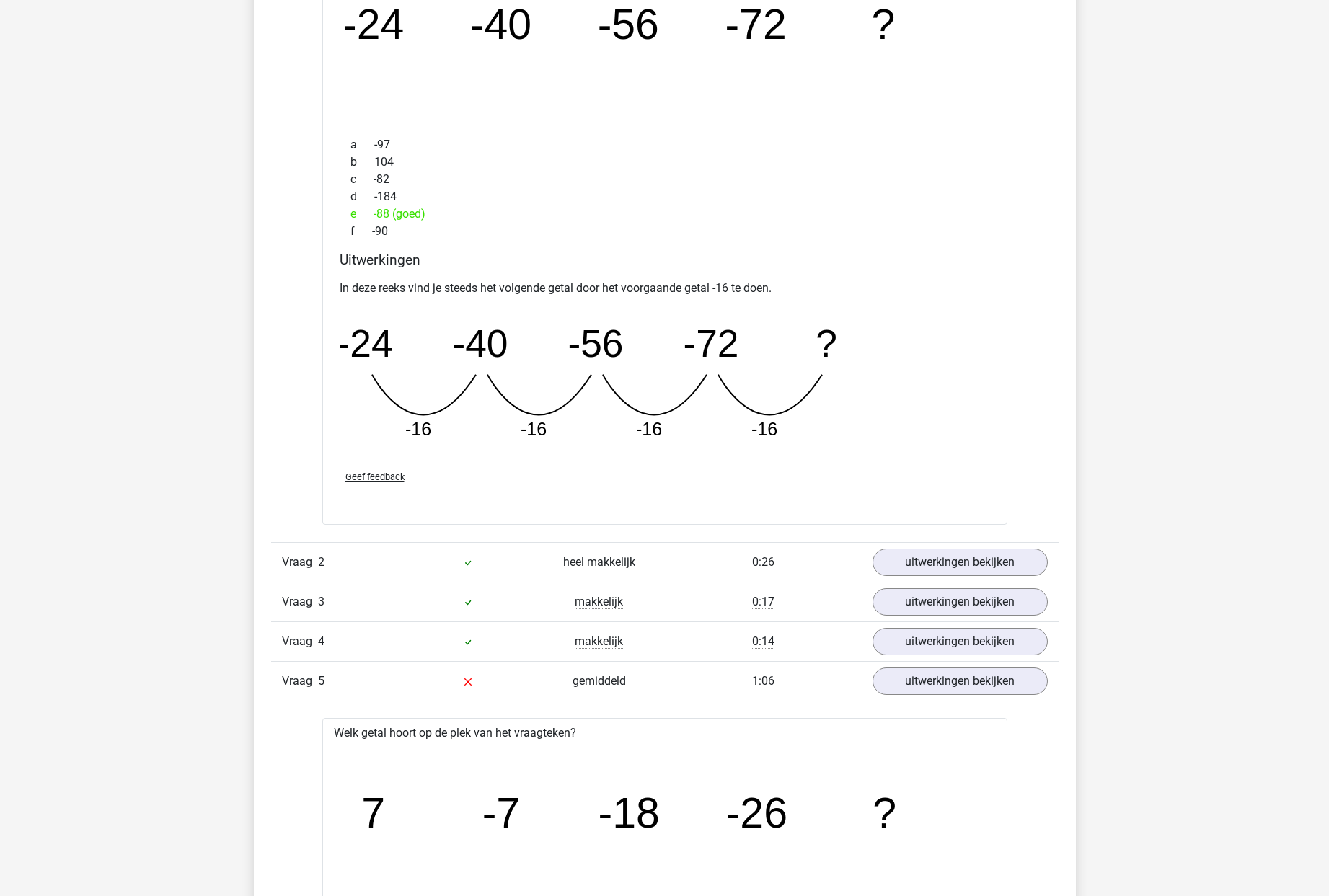
scroll to position [1392, 0]
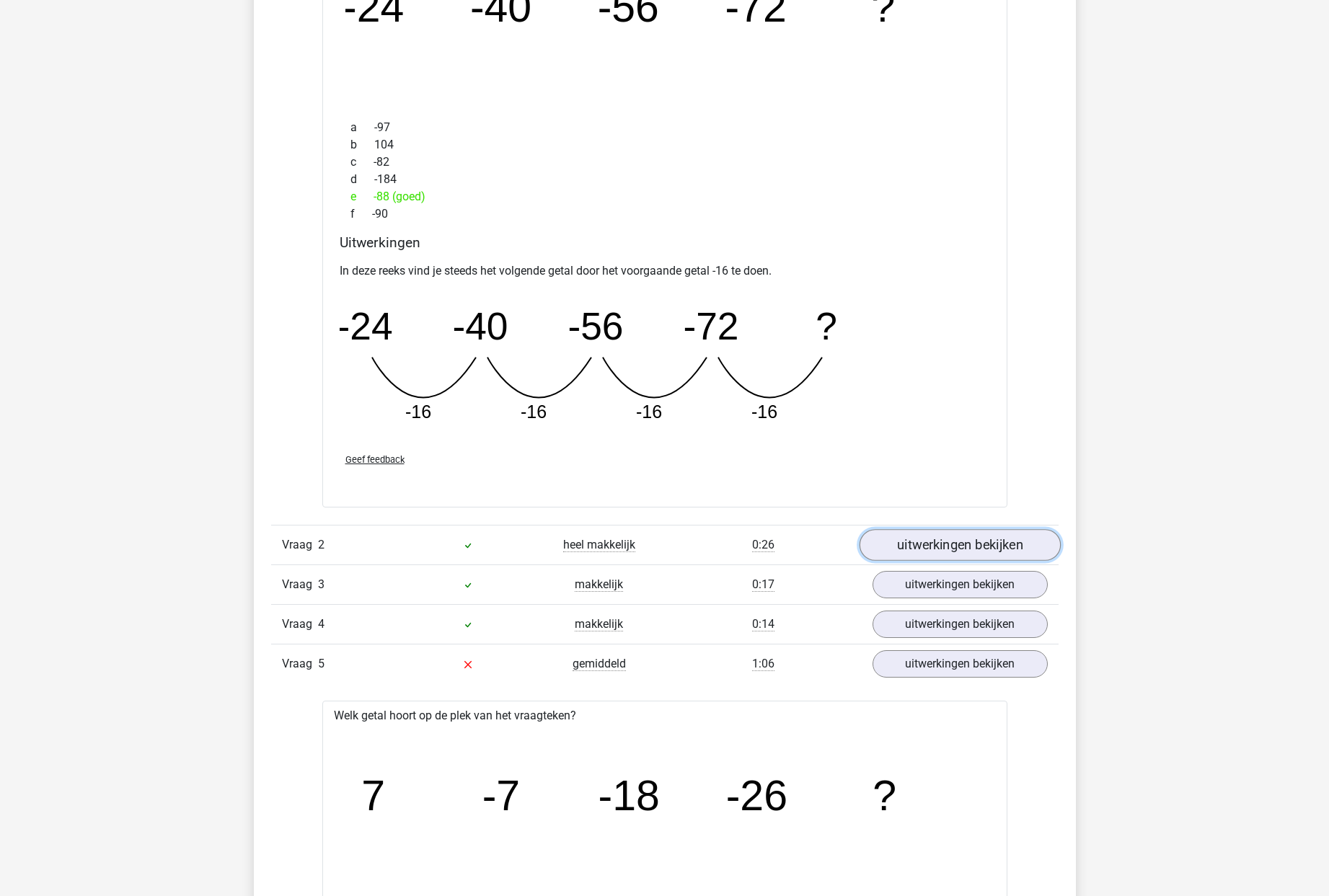
click at [942, 552] on link "uitwerkingen bekijken" at bounding box center [960, 545] width 202 height 32
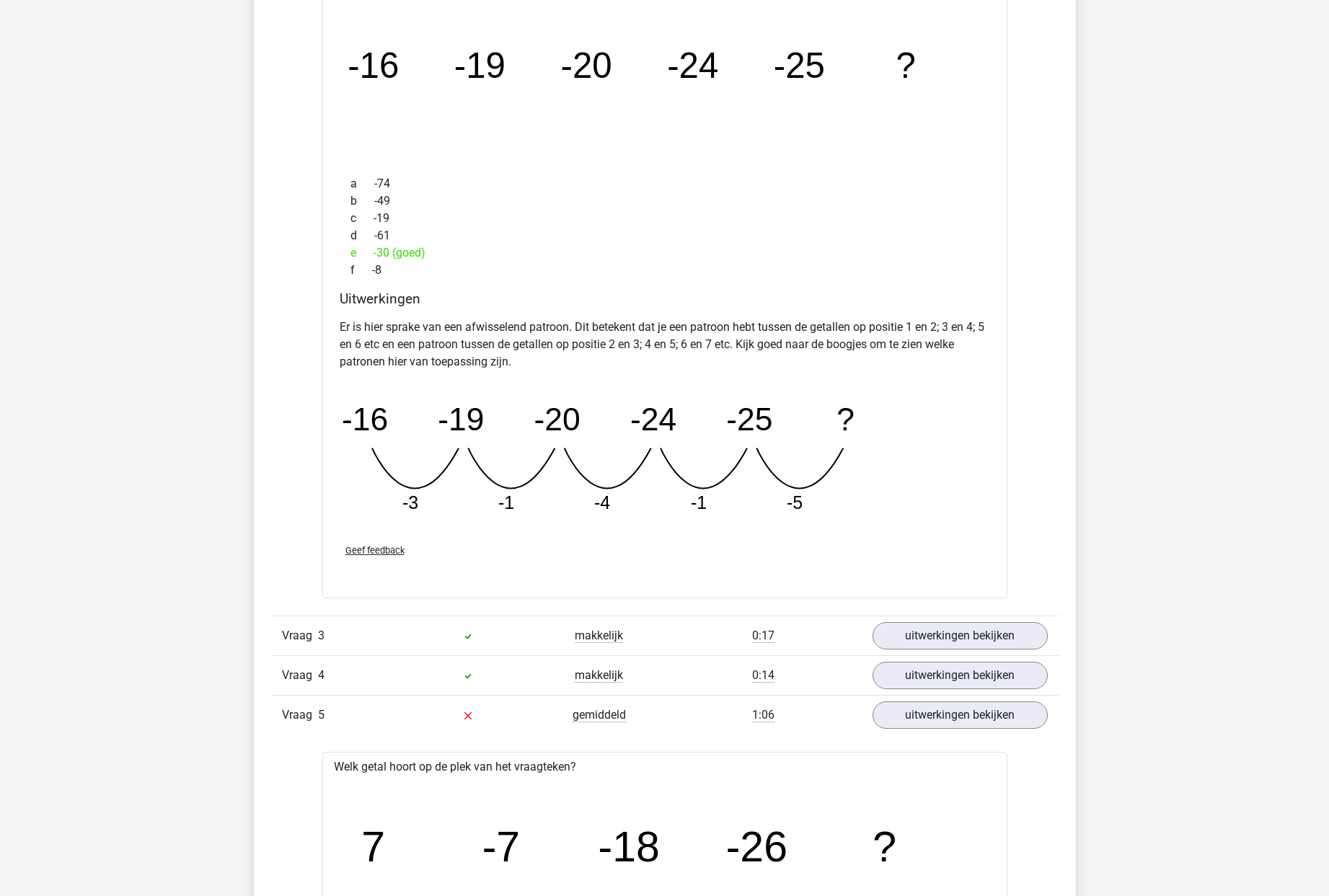
scroll to position [2032, 0]
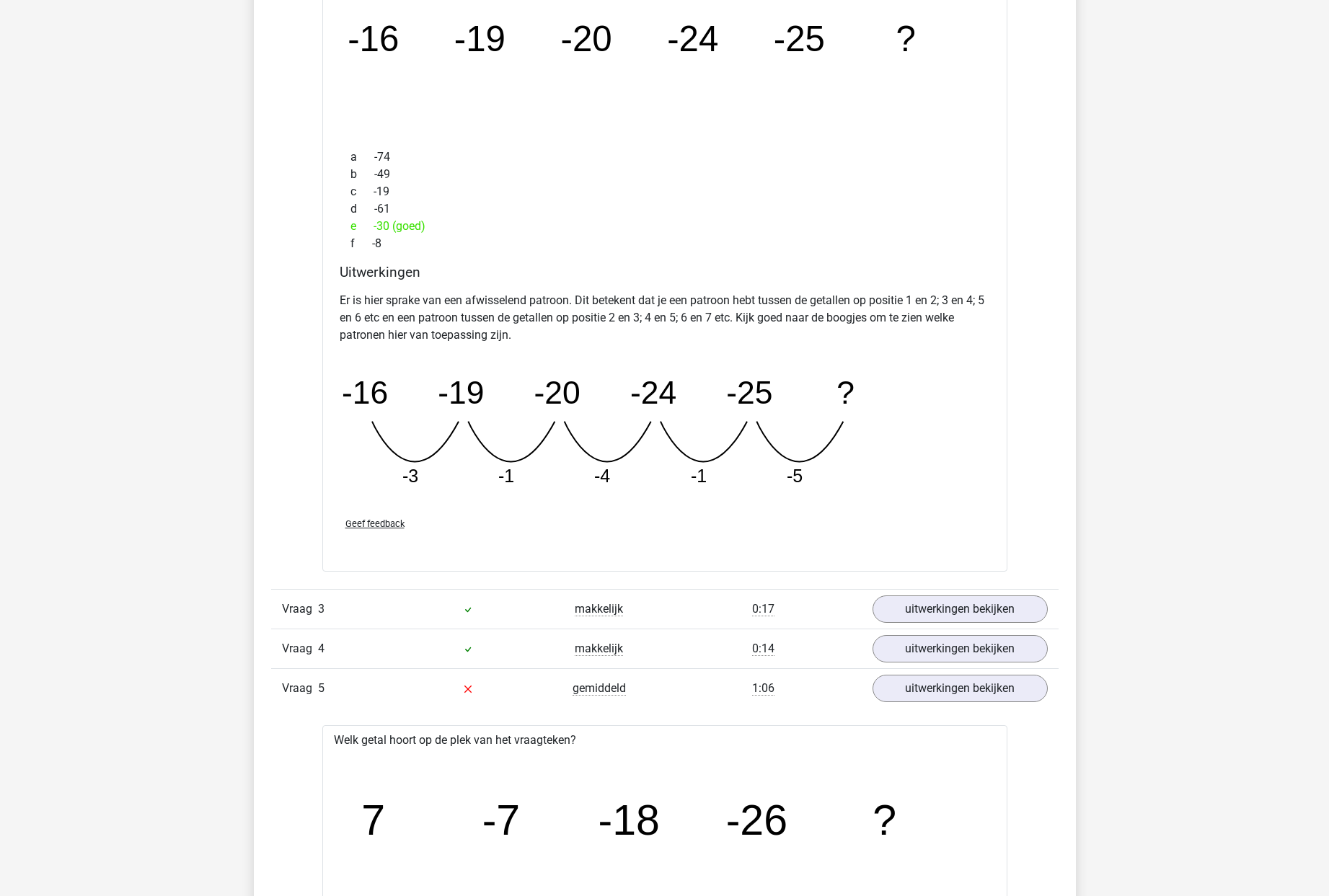
click at [933, 623] on div "uitwerkingen bekijken" at bounding box center [960, 609] width 197 height 28
click at [933, 613] on link "uitwerkingen bekijken" at bounding box center [960, 609] width 202 height 32
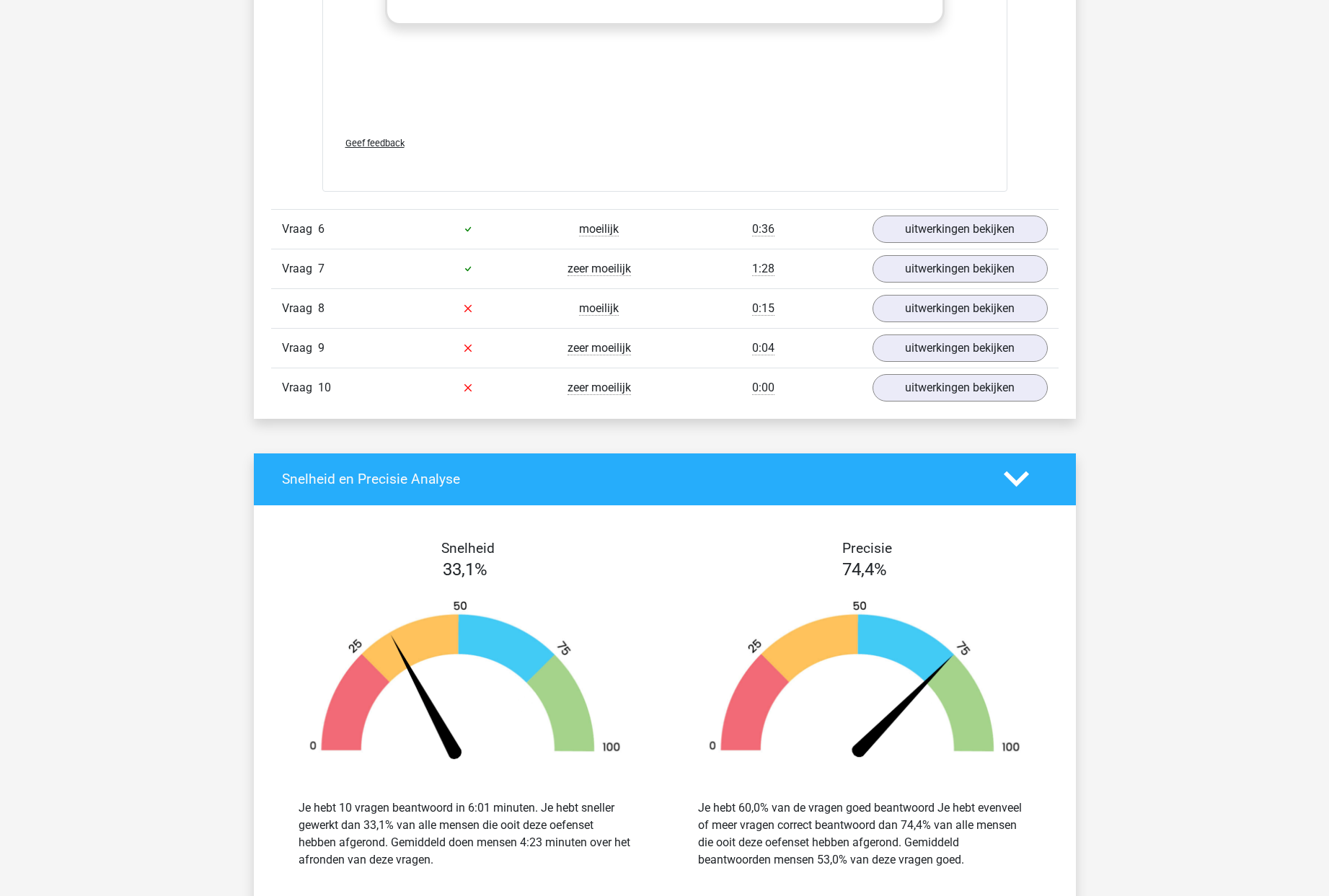
scroll to position [4319, 0]
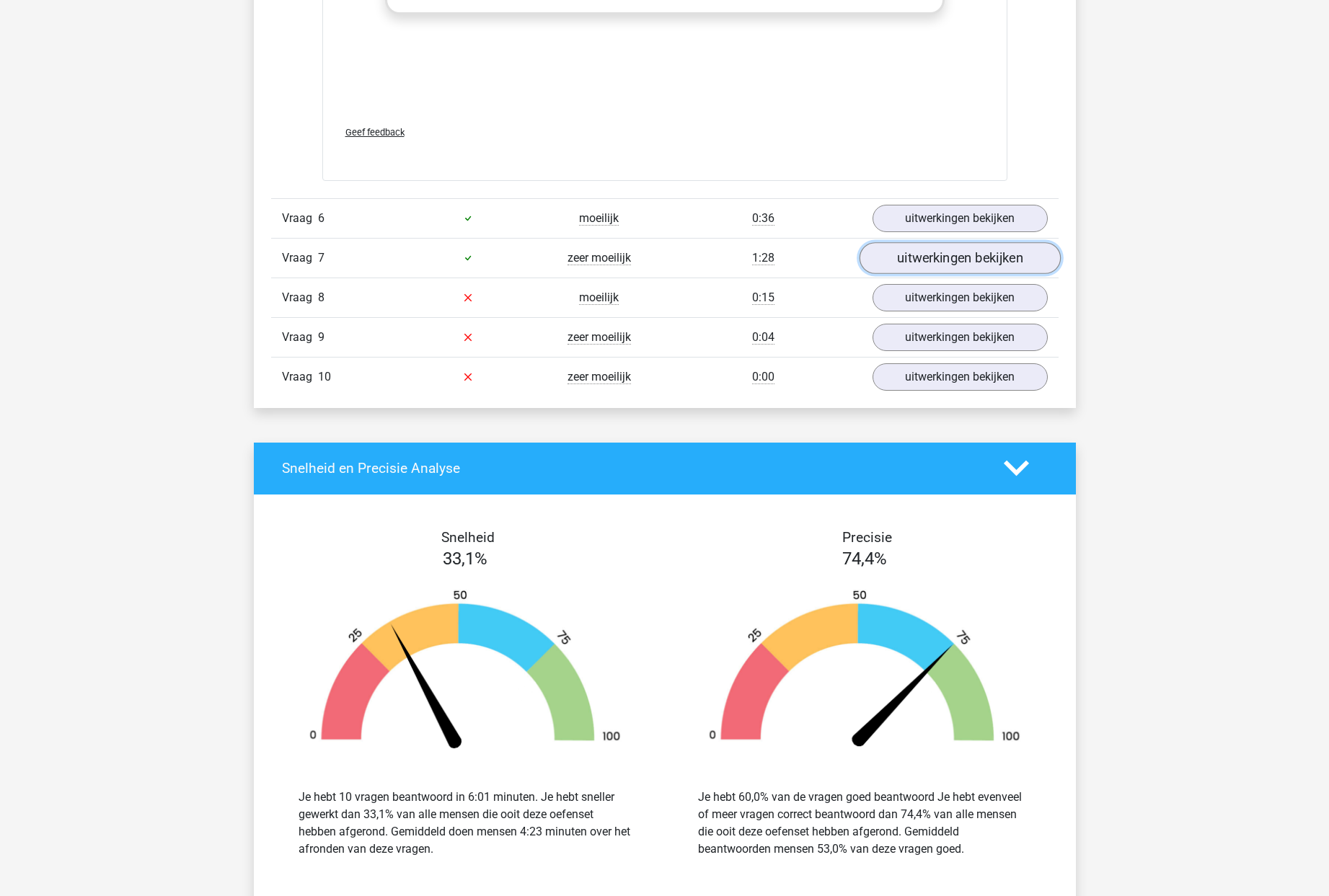
click at [933, 260] on link "uitwerkingen bekijken" at bounding box center [960, 258] width 202 height 32
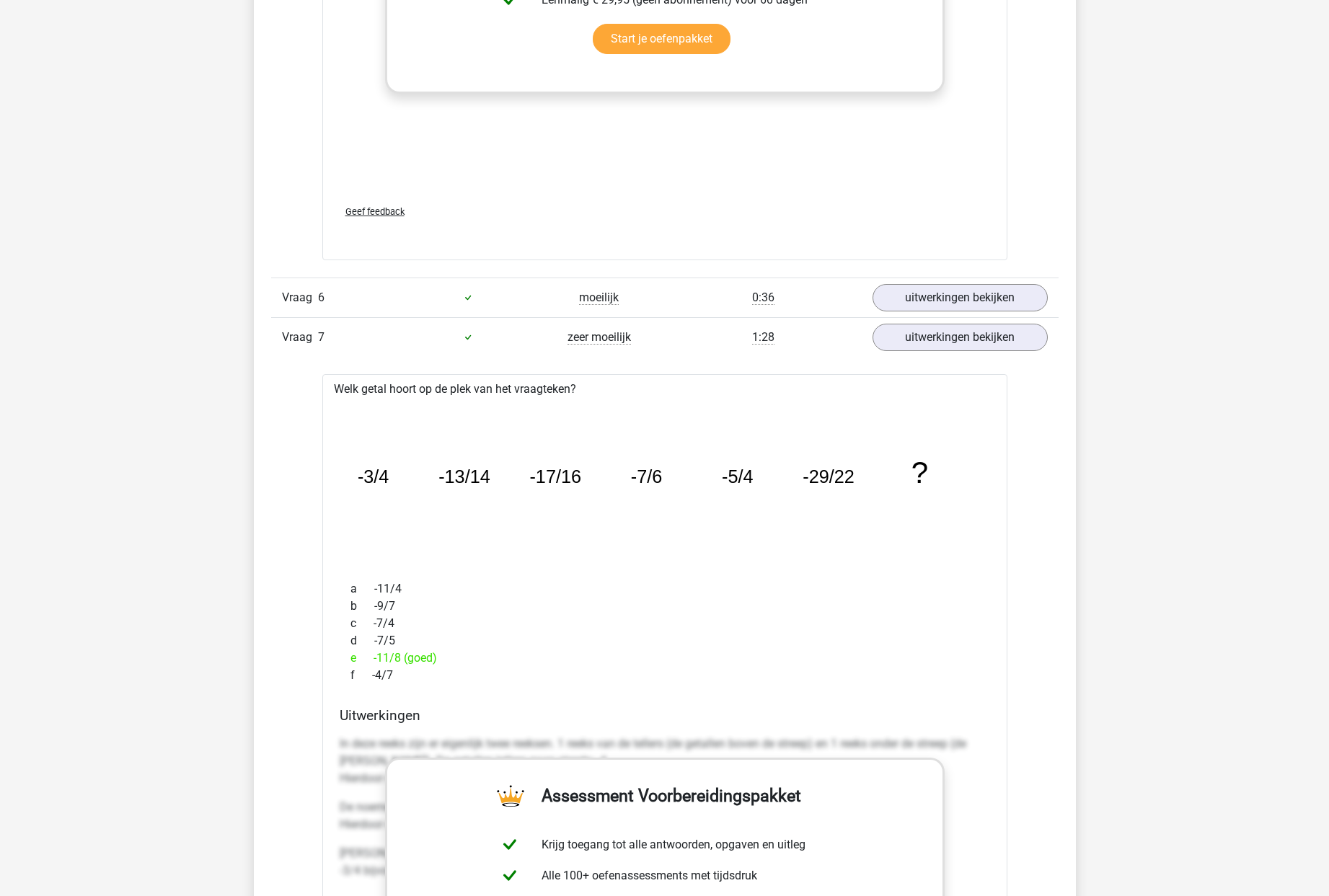
scroll to position [4240, 0]
click at [954, 292] on link "uitwerkingen bekijken" at bounding box center [960, 298] width 202 height 32
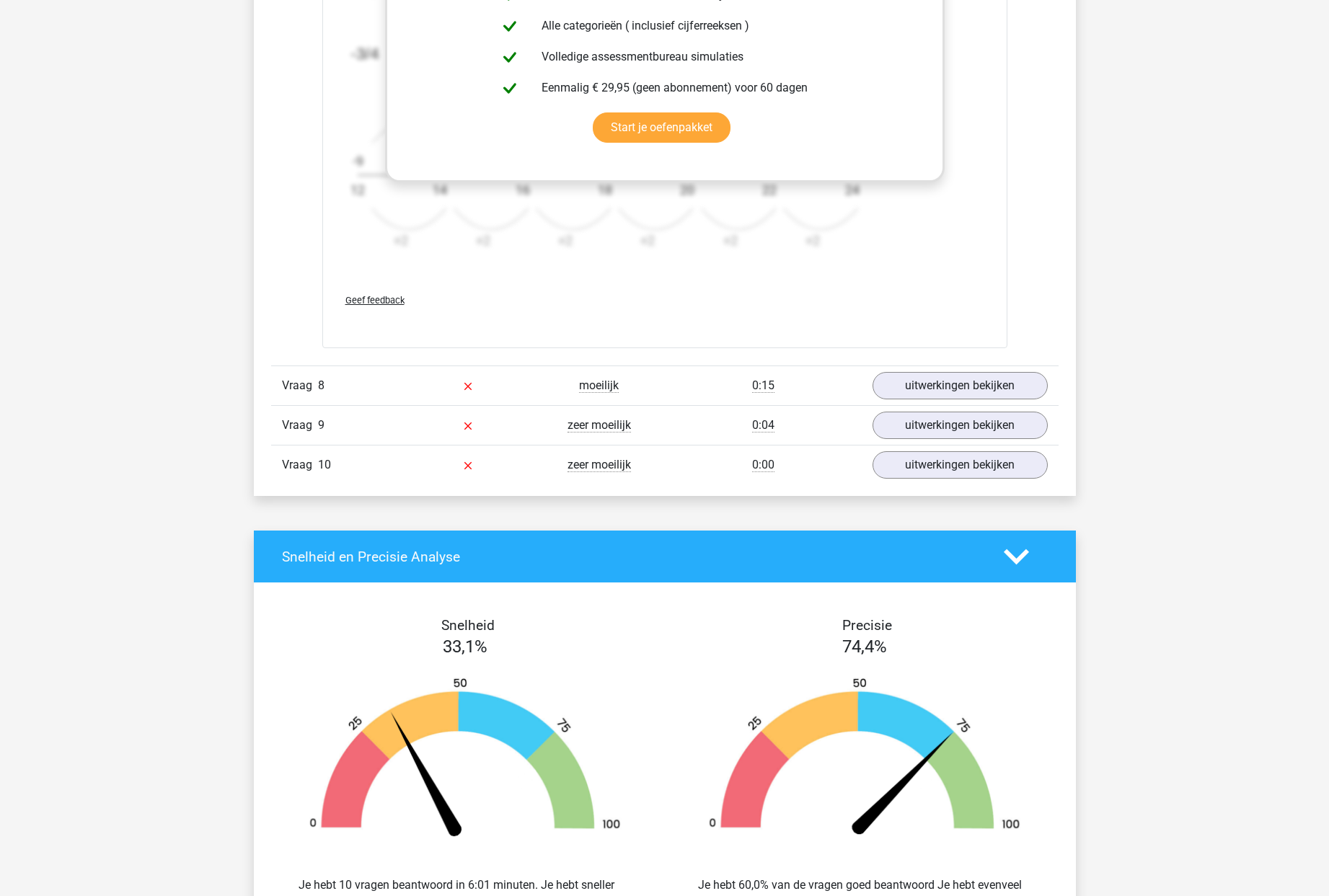
scroll to position [5748, 0]
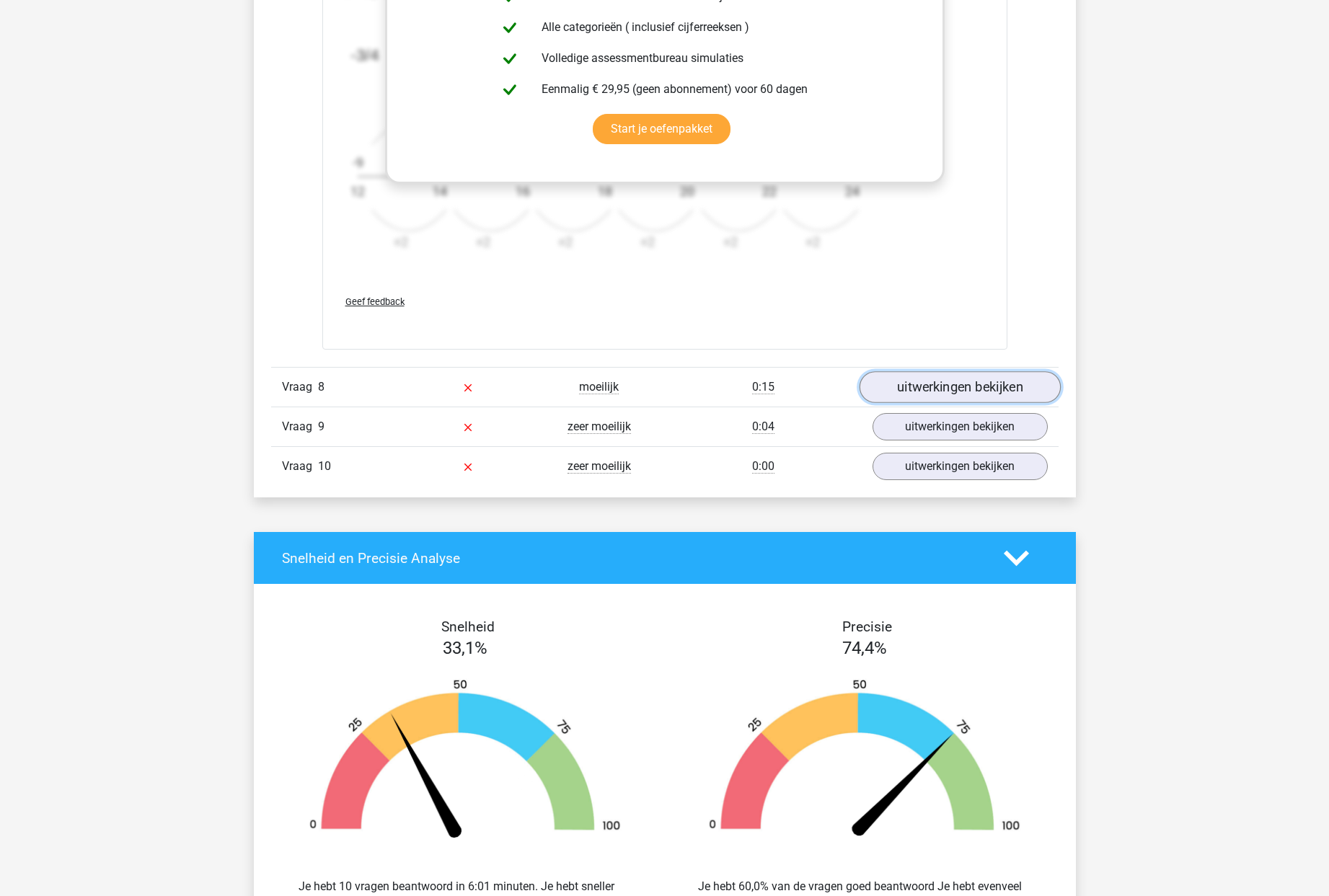
click at [939, 386] on link "uitwerkingen bekijken" at bounding box center [960, 386] width 202 height 32
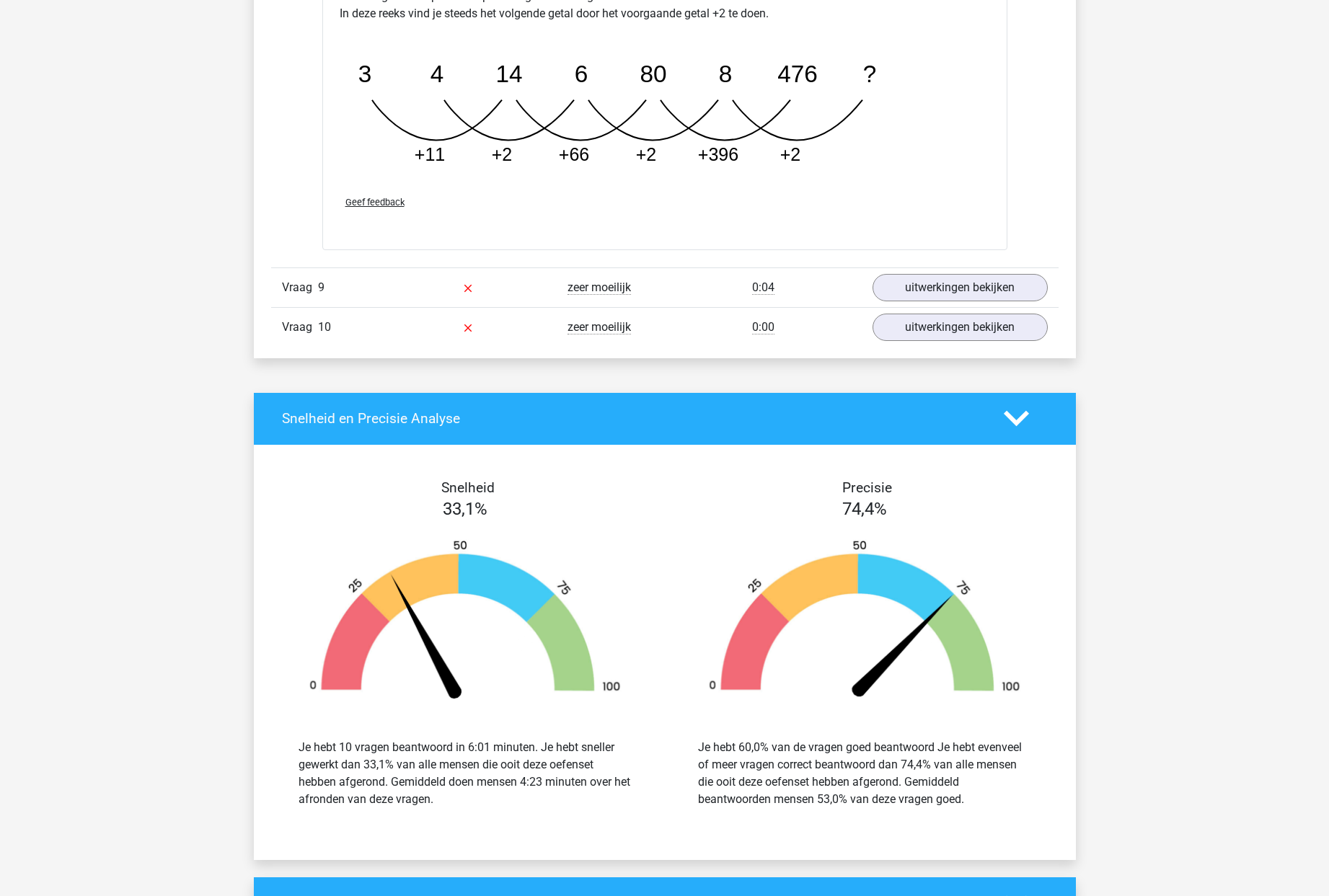
scroll to position [6609, 0]
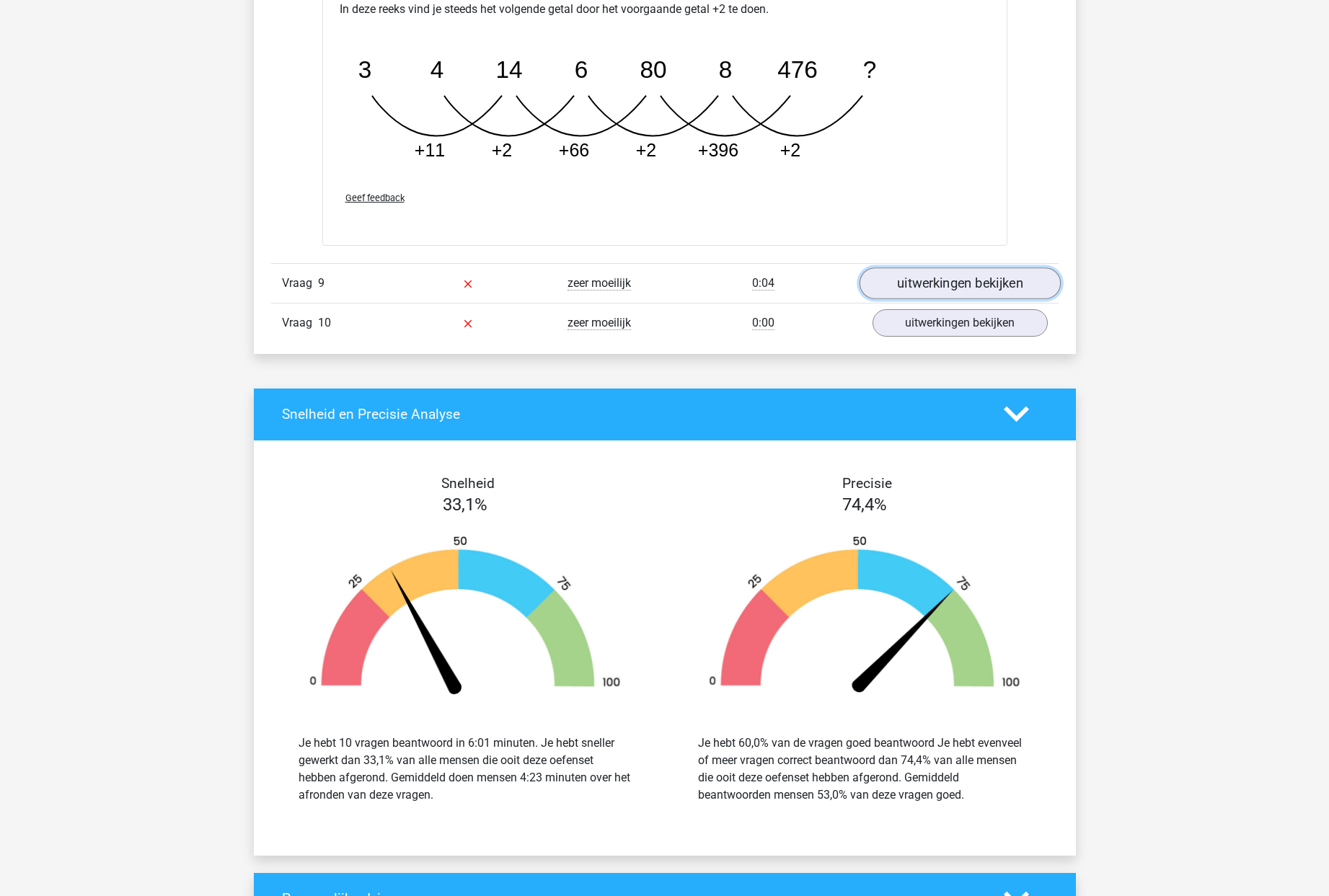
click at [916, 276] on link "uitwerkingen bekijken" at bounding box center [960, 283] width 202 height 32
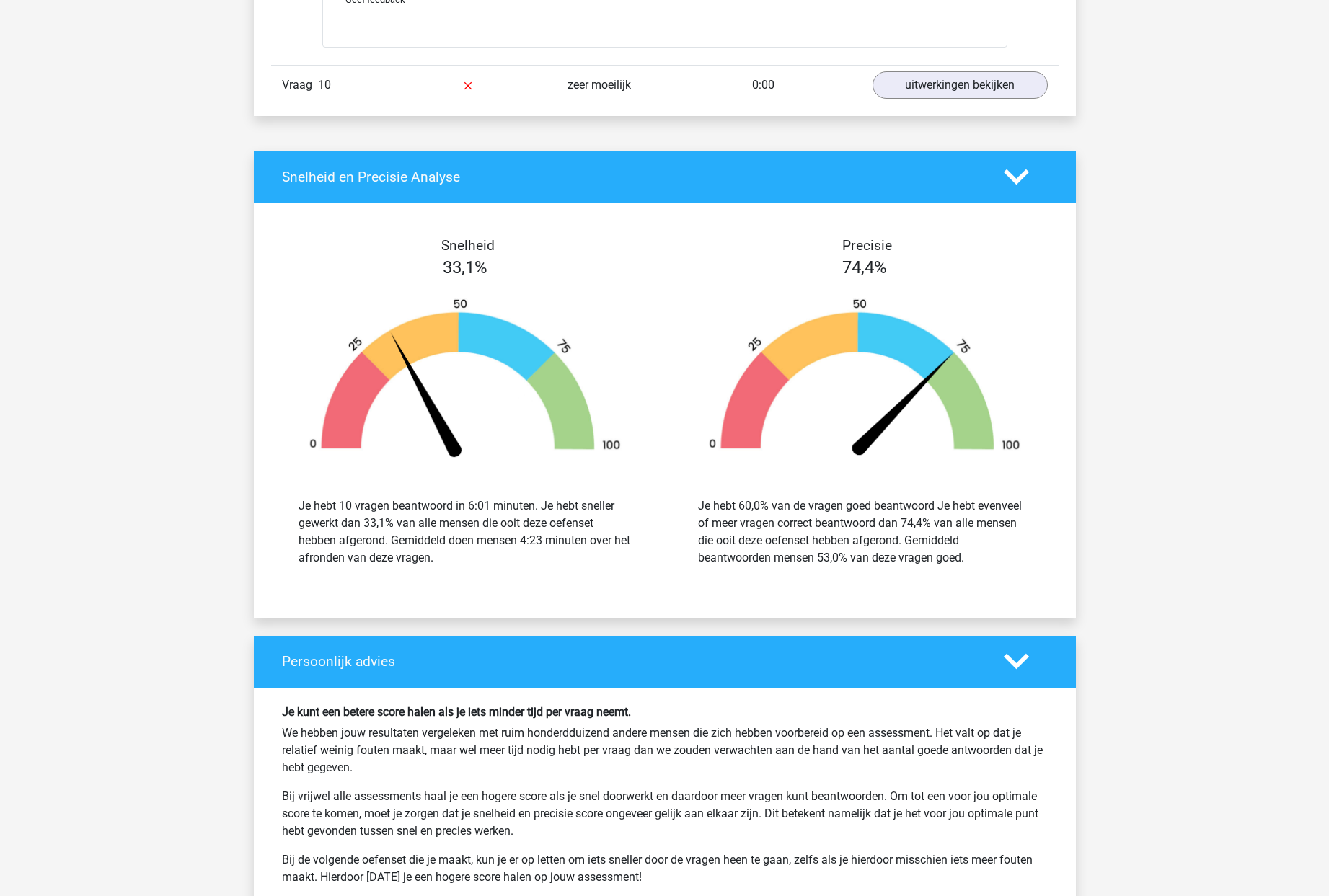
scroll to position [7742, 0]
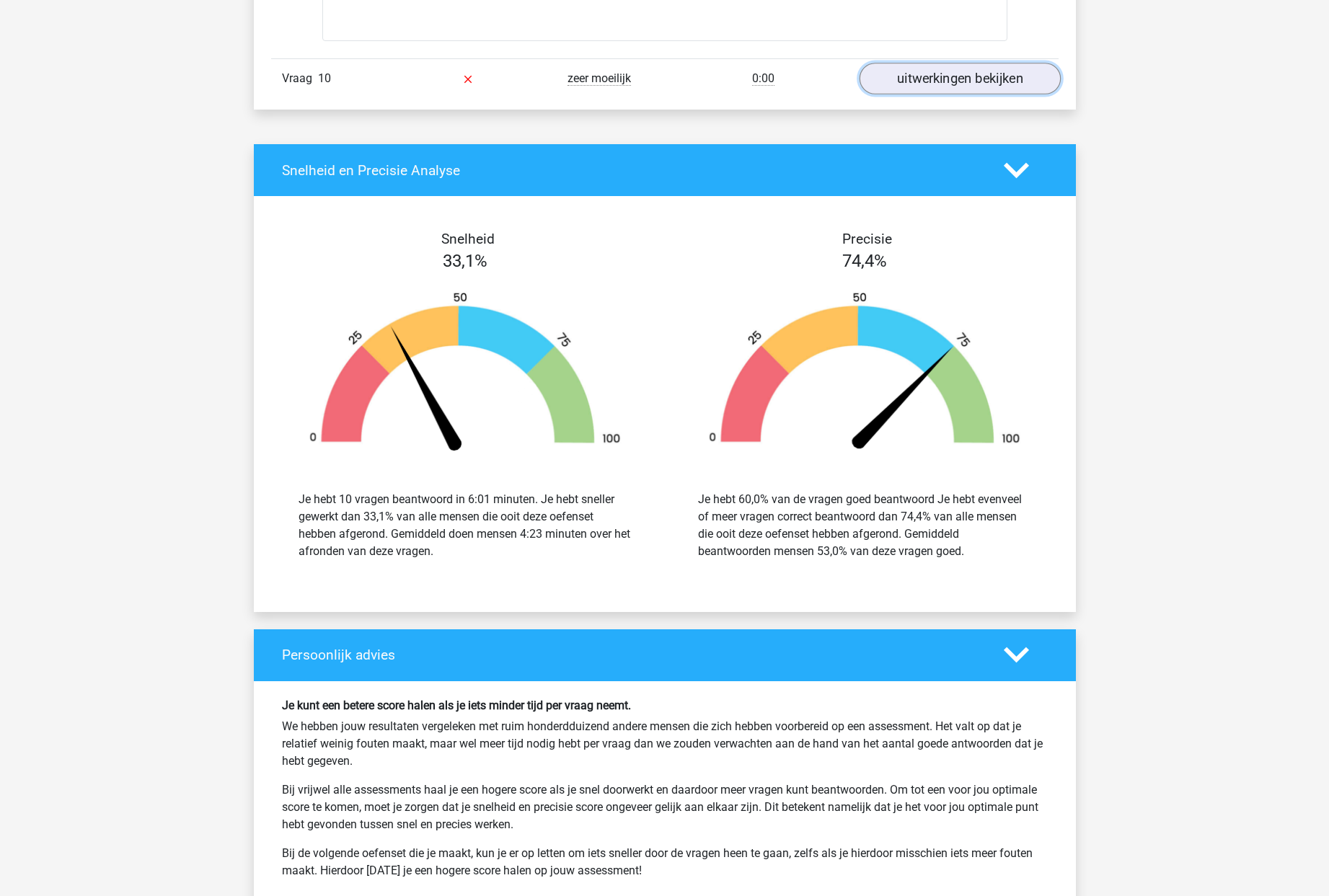
click at [929, 80] on link "uitwerkingen bekijken" at bounding box center [960, 79] width 202 height 32
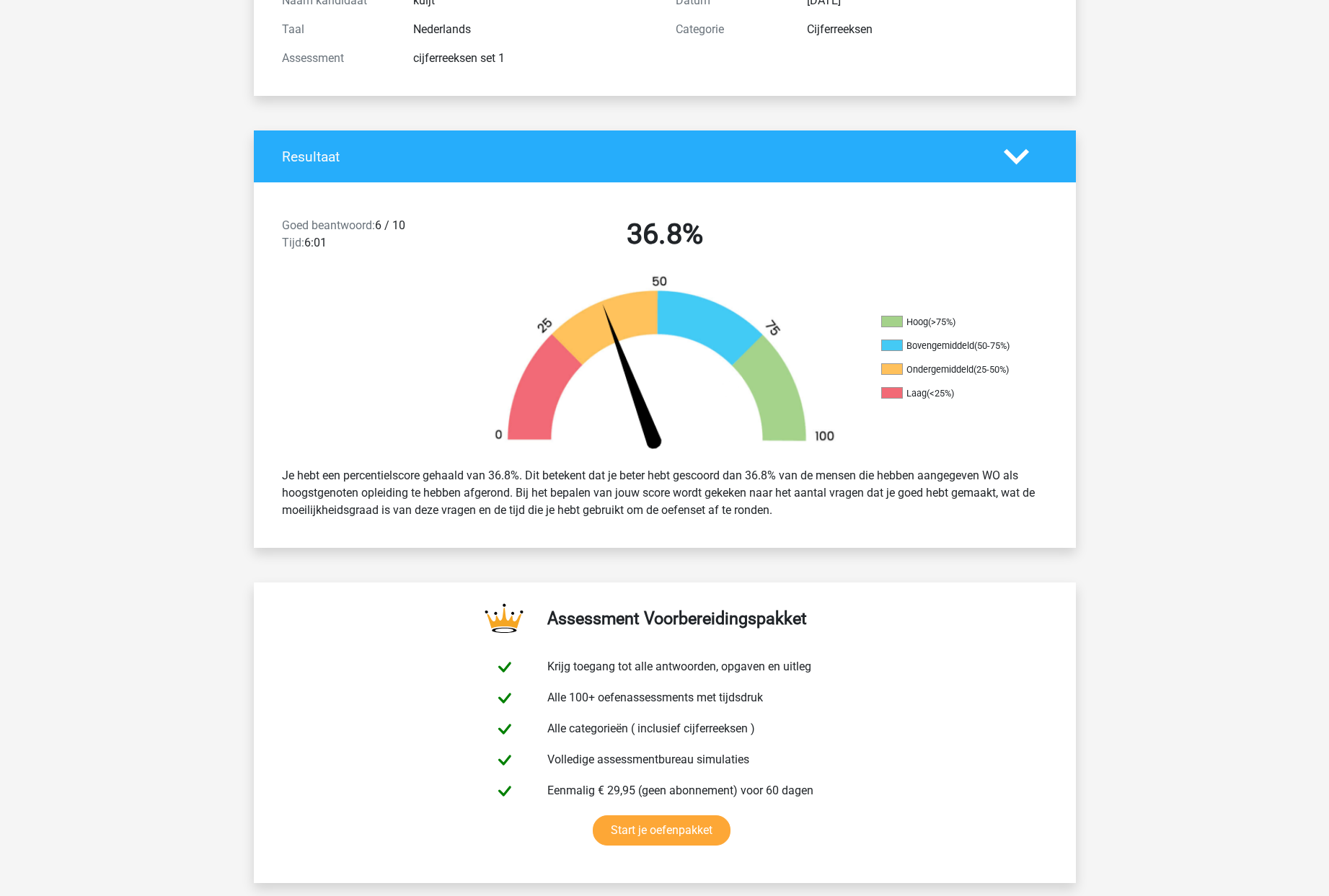
scroll to position [123, 0]
